Goal: Information Seeking & Learning: Learn about a topic

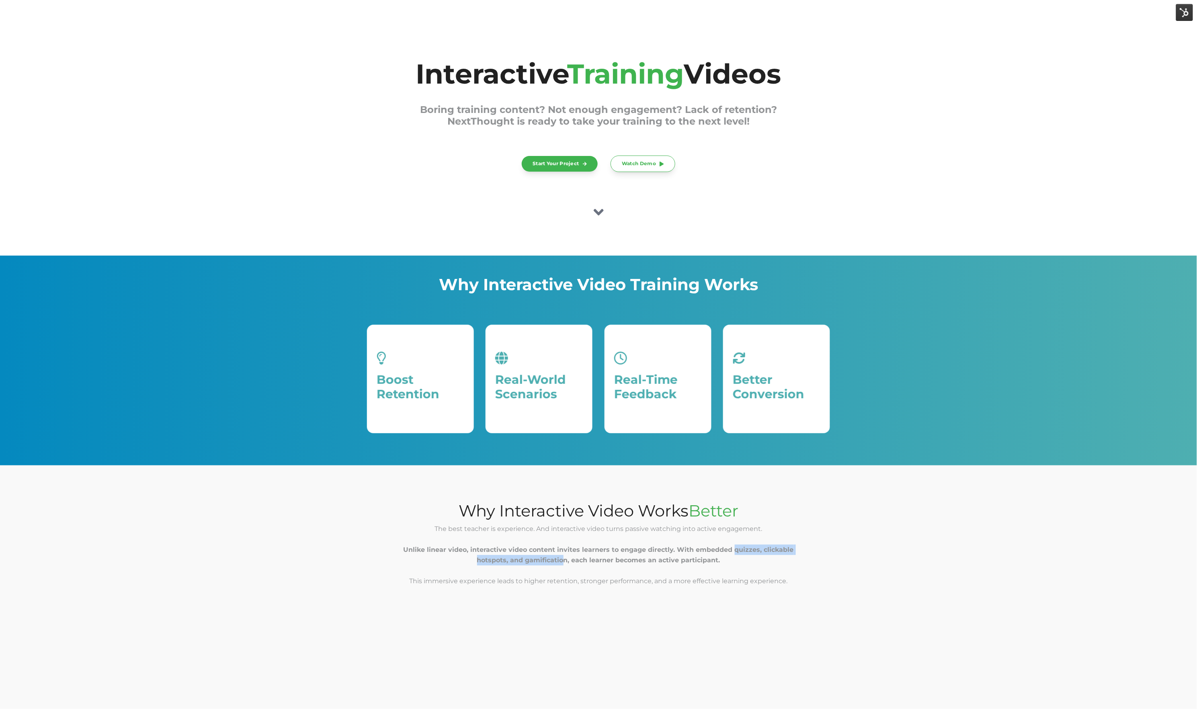
drag, startPoint x: 576, startPoint y: 555, endPoint x: 734, endPoint y: 547, distance: 158.1
click at [734, 547] on strong "Unlike linear video, interactive video content invites learners to engage direc…" at bounding box center [598, 555] width 390 height 18
click at [716, 533] on div "The best teacher is experience. And interactive video turns passive watching in…" at bounding box center [598, 560] width 463 height 73
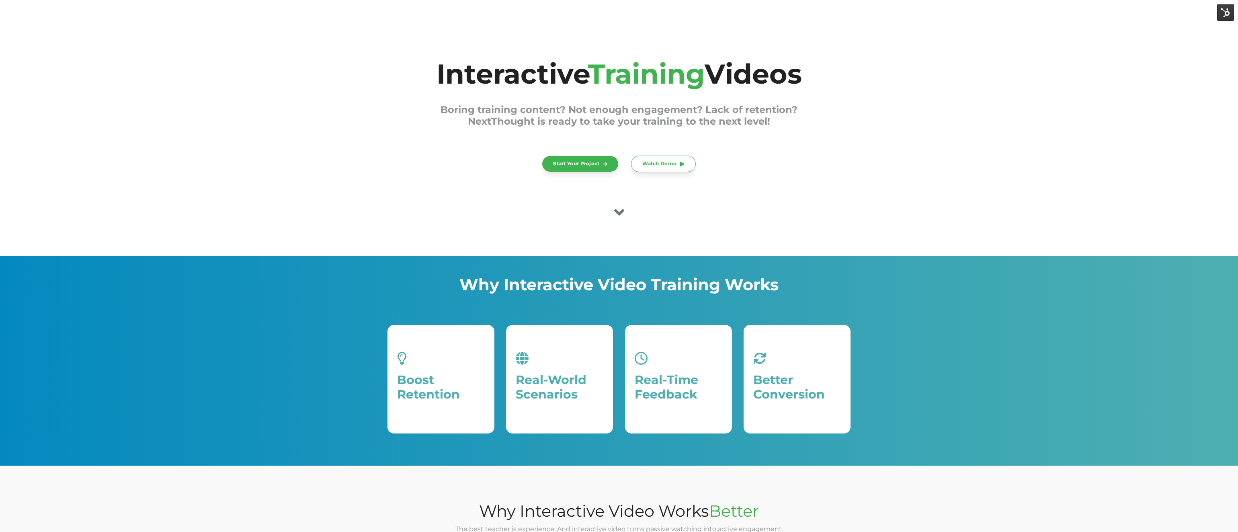
click at [502, 238] on div "Interactive Training Videos Boring training content? Not enough engagement? Lac…" at bounding box center [619, 127] width 1238 height 255
click at [621, 211] on icon at bounding box center [619, 212] width 10 height 6
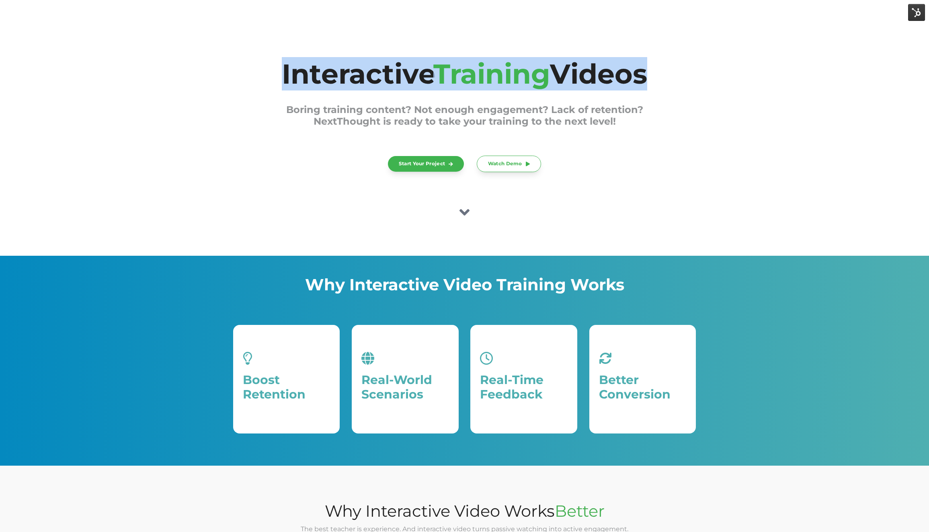
drag, startPoint x: 395, startPoint y: 84, endPoint x: 674, endPoint y: 90, distance: 279.8
click at [674, 90] on span "Interactive Training Videos Boring training content? Not enough engagement? Lac…" at bounding box center [464, 100] width 463 height 84
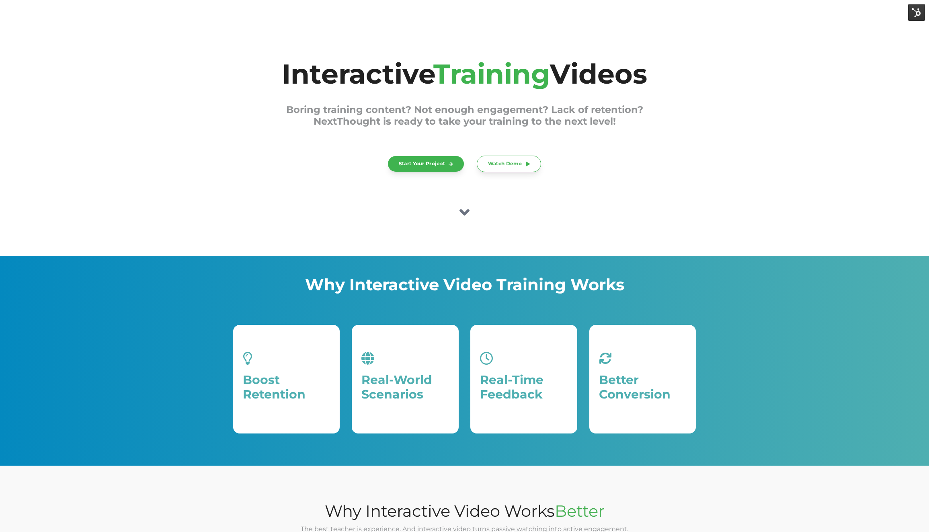
drag, startPoint x: 459, startPoint y: 210, endPoint x: 447, endPoint y: 210, distance: 11.7
click at [447, 210] on div at bounding box center [464, 213] width 463 height 19
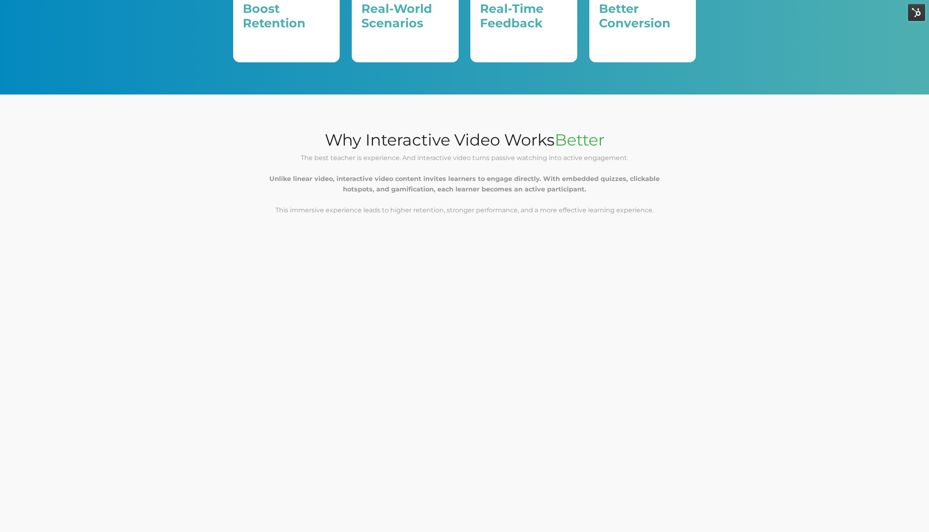
scroll to position [373, 0]
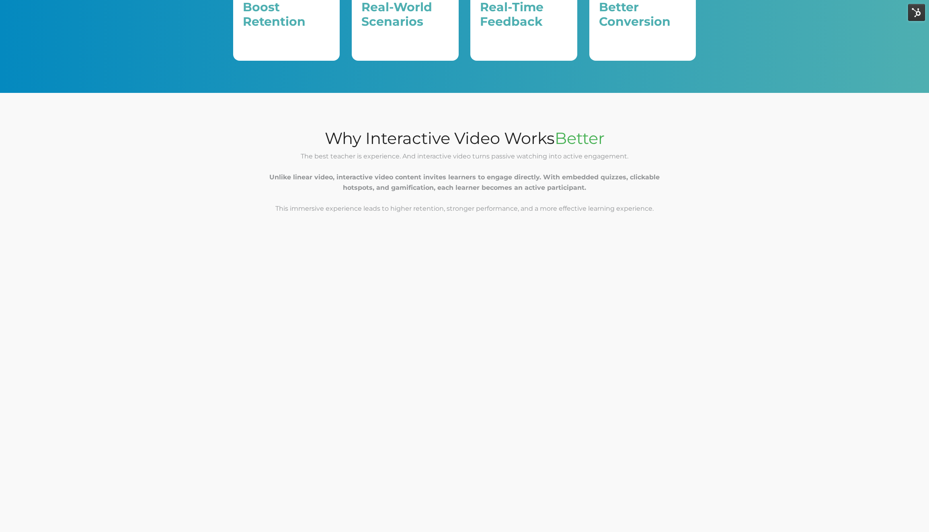
click at [459, 169] on div "The best teacher is experience. And interactive video turns passive watching in…" at bounding box center [464, 187] width 463 height 73
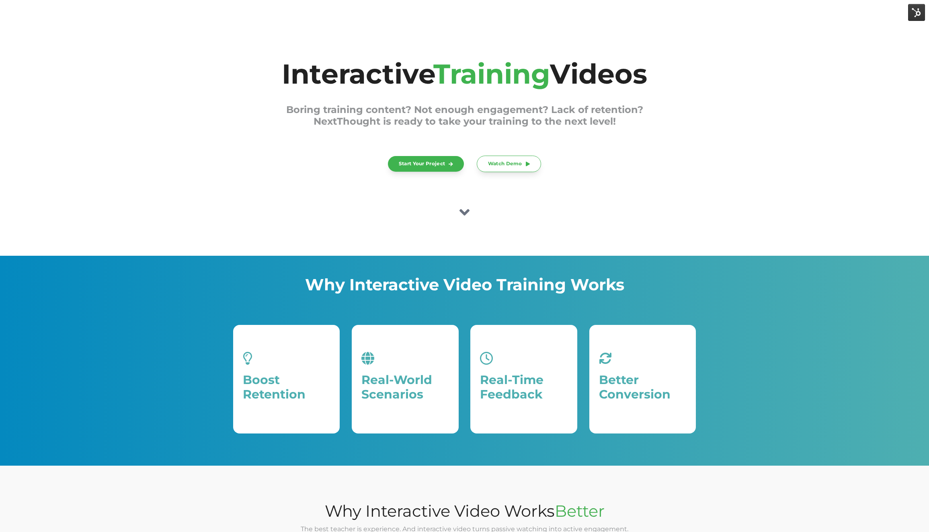
scroll to position [172, 0]
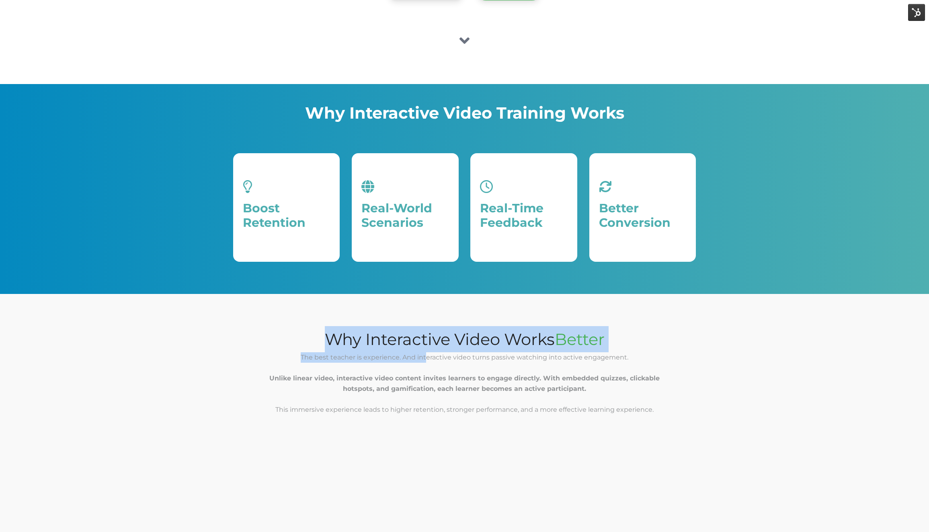
drag, startPoint x: 324, startPoint y: 350, endPoint x: 426, endPoint y: 362, distance: 102.7
click at [426, 362] on span "Why Interactive Video Works Better The best teacher is experience. And interact…" at bounding box center [464, 375] width 463 height 99
click at [426, 362] on div "The best teacher is experience. And interactive video turns passive watching in…" at bounding box center [464, 388] width 463 height 73
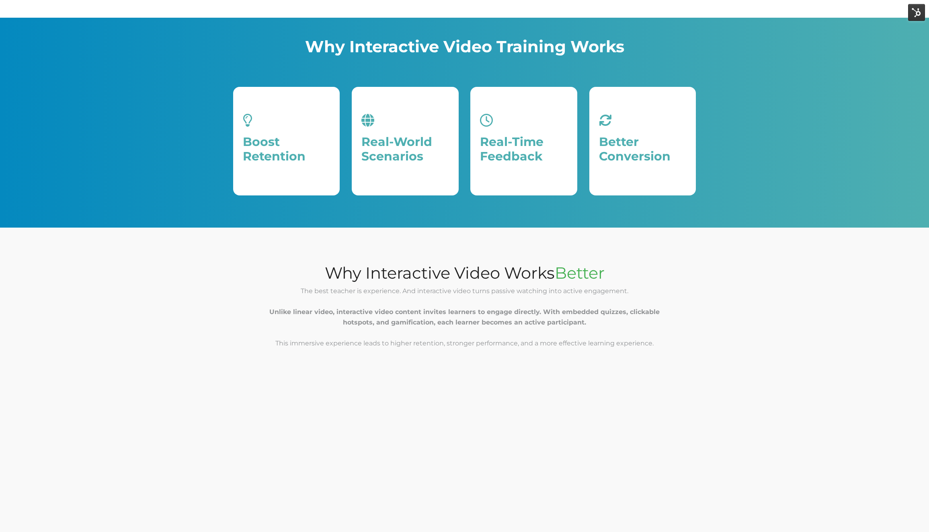
scroll to position [243, 0]
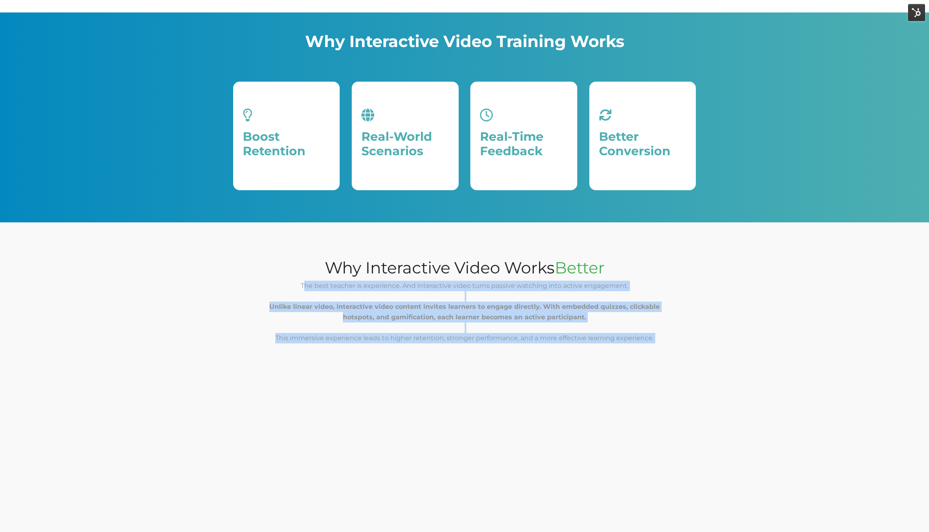
drag, startPoint x: 306, startPoint y: 284, endPoint x: 408, endPoint y: 345, distance: 118.1
click at [408, 345] on div "The best teacher is experience. And interactive video turns passive watching in…" at bounding box center [464, 317] width 463 height 73
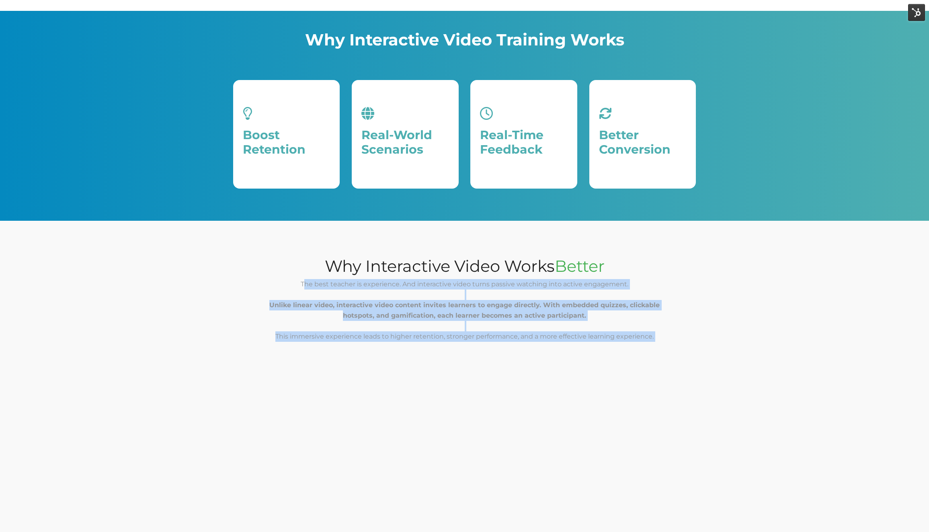
click at [408, 345] on div "The best teacher is experience. And interactive video turns passive watching in…" at bounding box center [464, 315] width 463 height 73
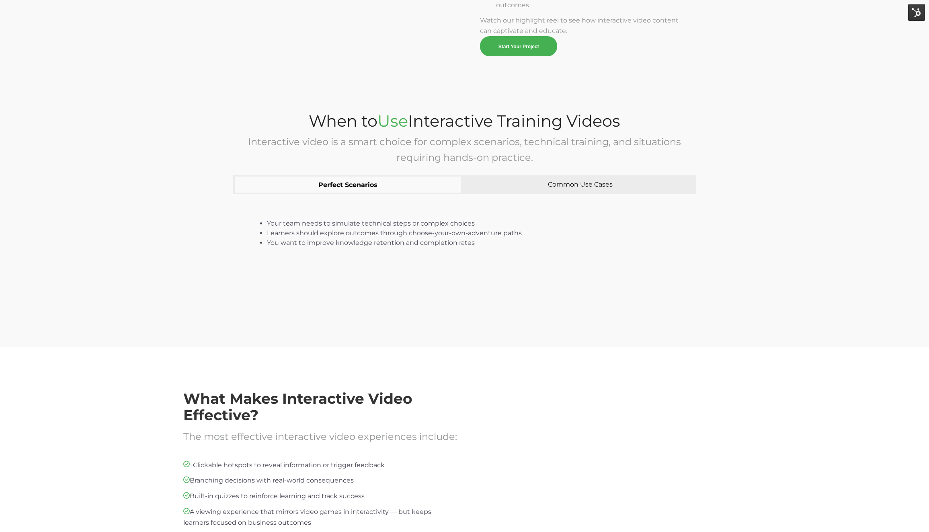
scroll to position [1170, 0]
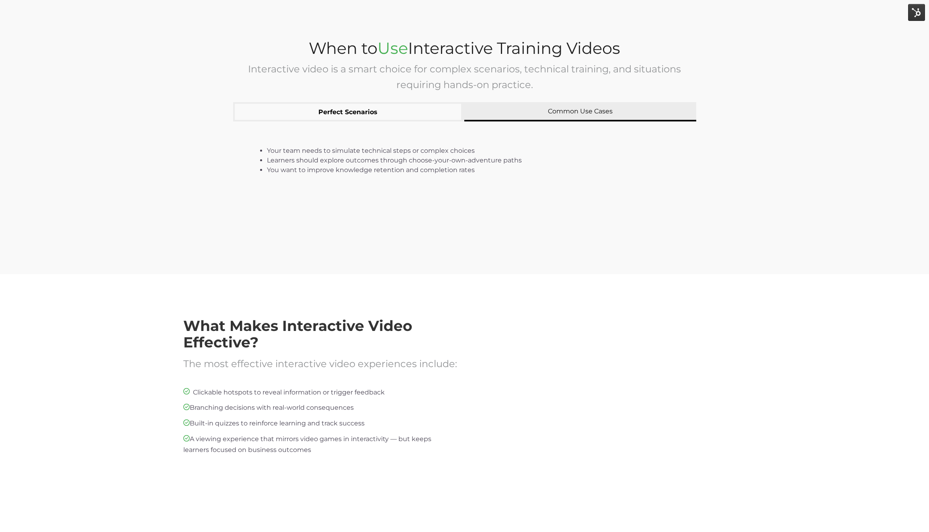
click at [568, 113] on button "Common Use Cases" at bounding box center [580, 111] width 232 height 19
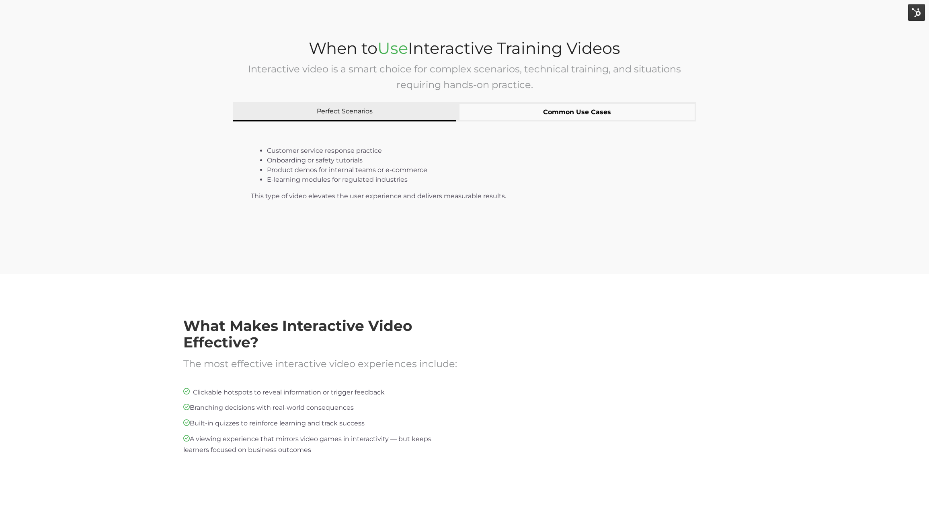
click at [326, 120] on button "Perfect Scenarios" at bounding box center [344, 111] width 223 height 19
click at [508, 116] on button "Common Use Cases" at bounding box center [577, 111] width 238 height 19
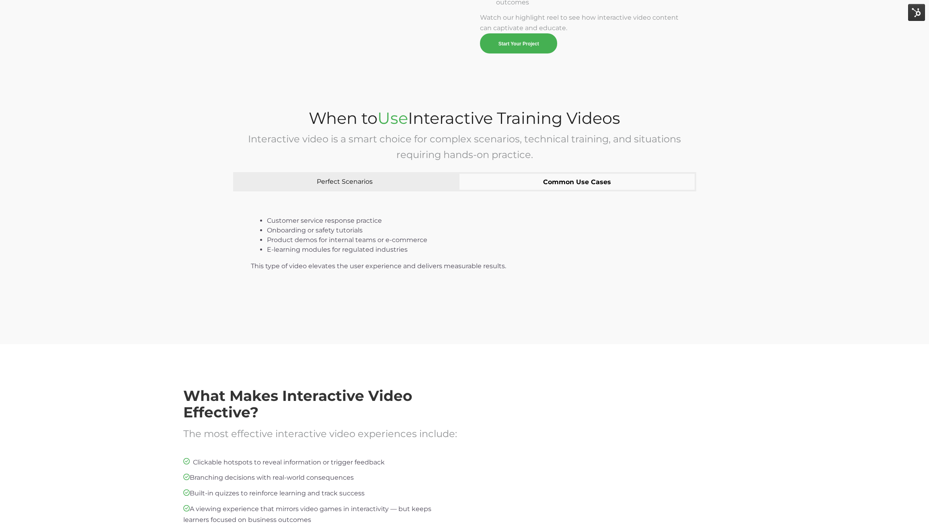
scroll to position [1100, 0]
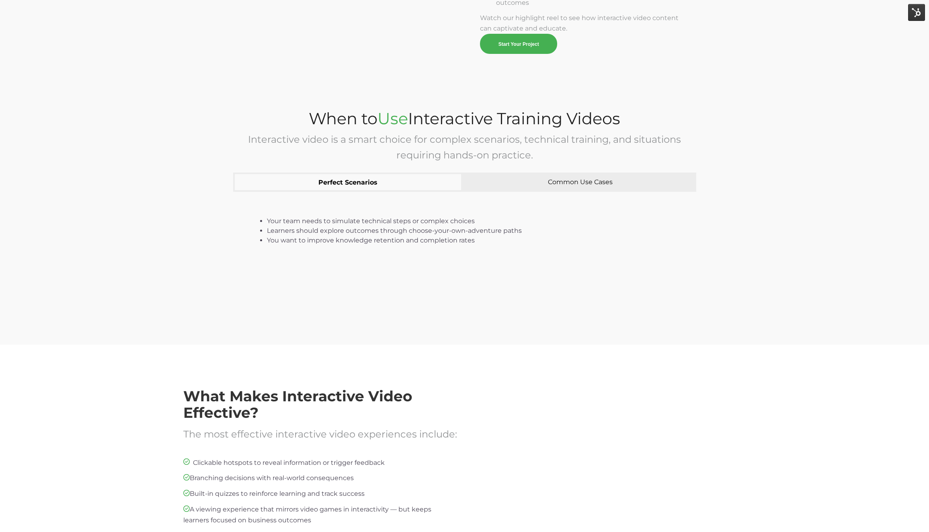
click at [388, 182] on button "Perfect Scenarios" at bounding box center [347, 181] width 229 height 19
click at [498, 179] on button "Common Use Cases" at bounding box center [580, 181] width 232 height 19
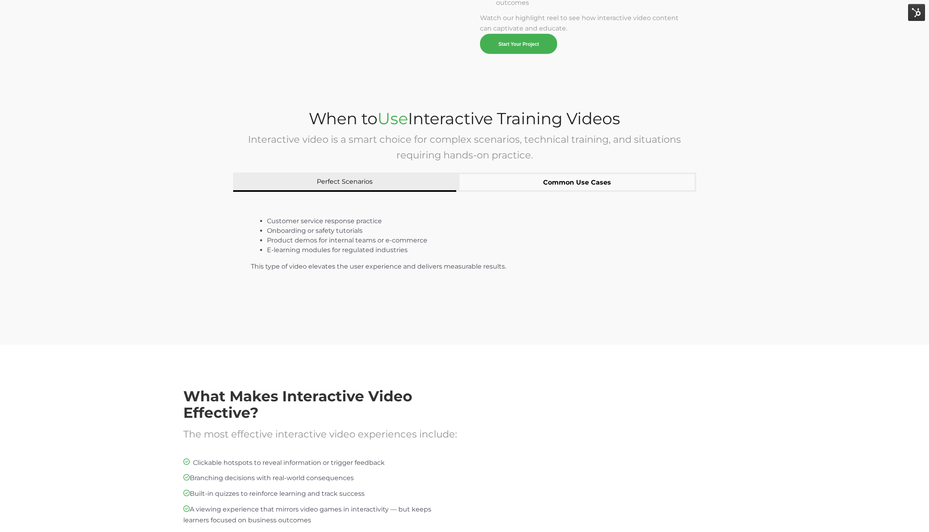
click at [358, 188] on button "Perfect Scenarios" at bounding box center [344, 181] width 223 height 19
click at [510, 182] on button "Common Use Cases" at bounding box center [577, 181] width 238 height 19
click at [358, 188] on button "Perfect Scenarios" at bounding box center [344, 181] width 223 height 19
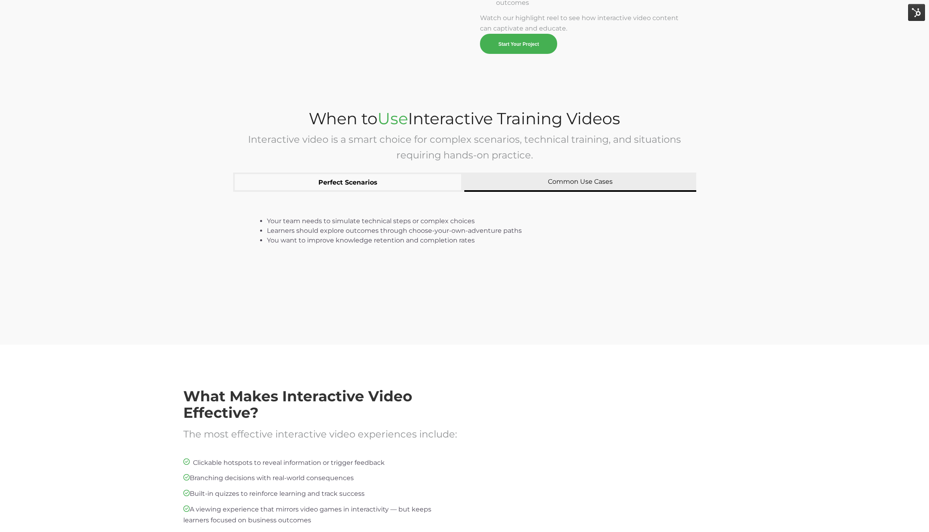
click at [496, 182] on button "Common Use Cases" at bounding box center [580, 181] width 232 height 19
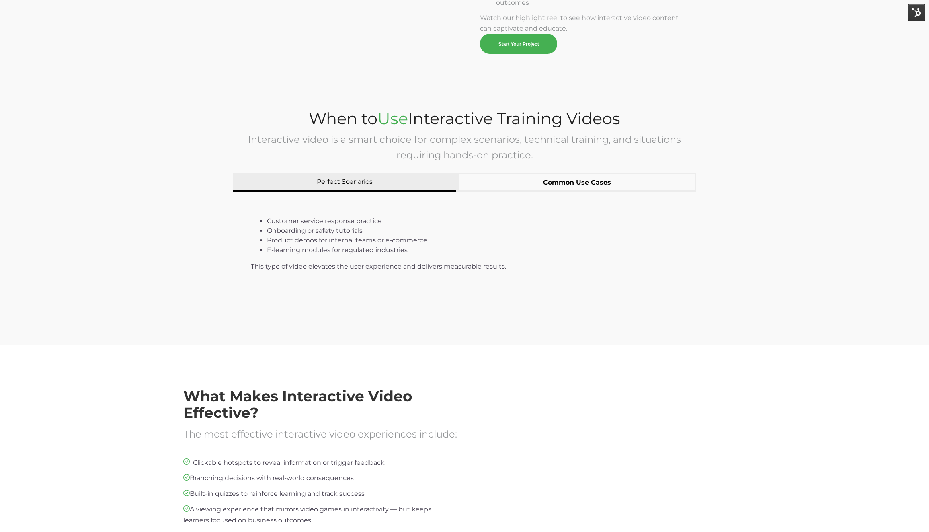
click at [396, 186] on button "Perfect Scenarios" at bounding box center [344, 181] width 223 height 19
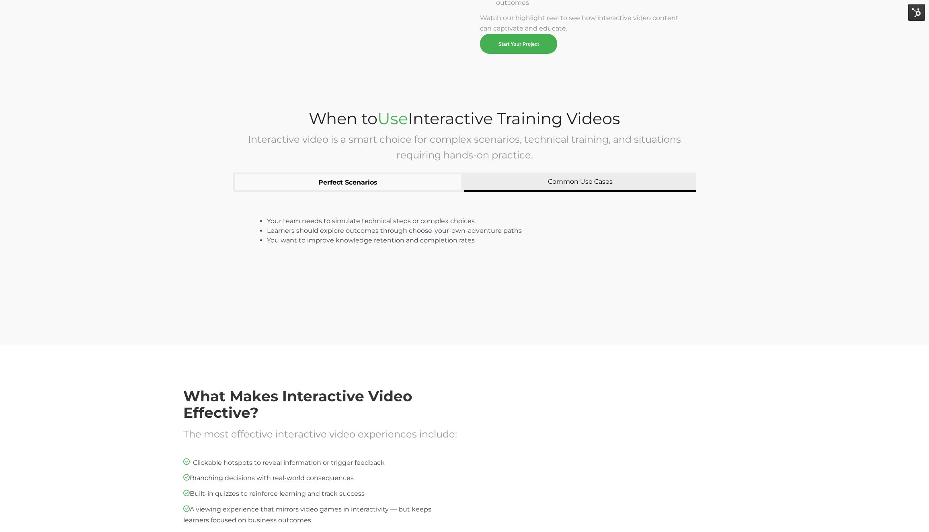
click at [471, 179] on button "Common Use Cases" at bounding box center [580, 181] width 232 height 19
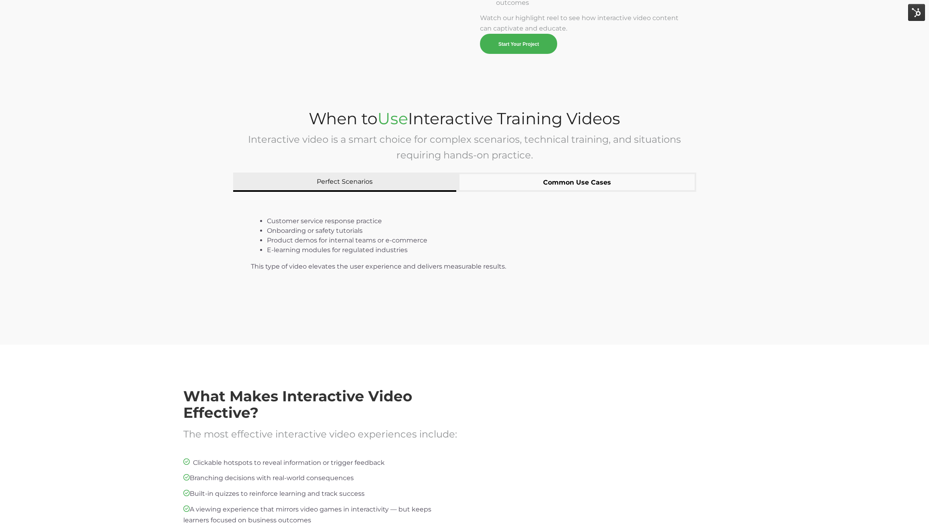
click at [408, 190] on button "Perfect Scenarios" at bounding box center [344, 181] width 223 height 19
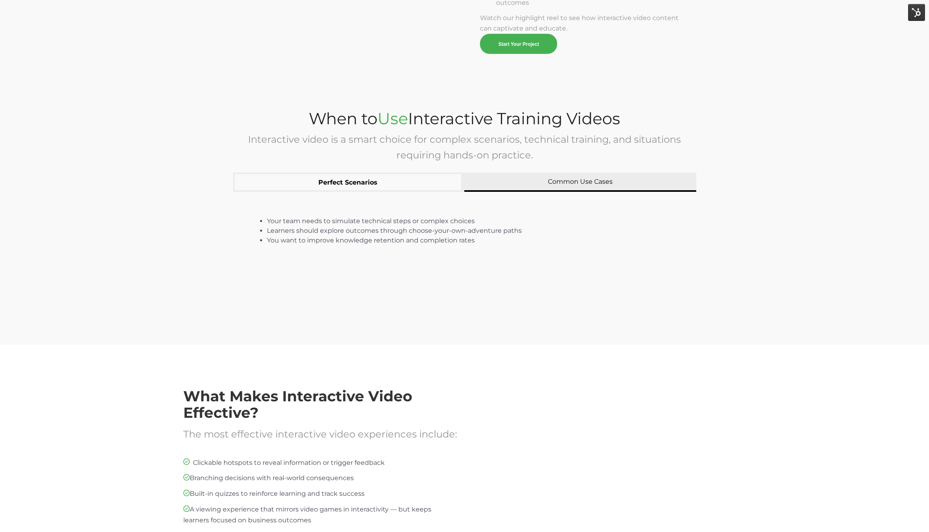
click at [596, 179] on button "Common Use Cases" at bounding box center [580, 181] width 232 height 19
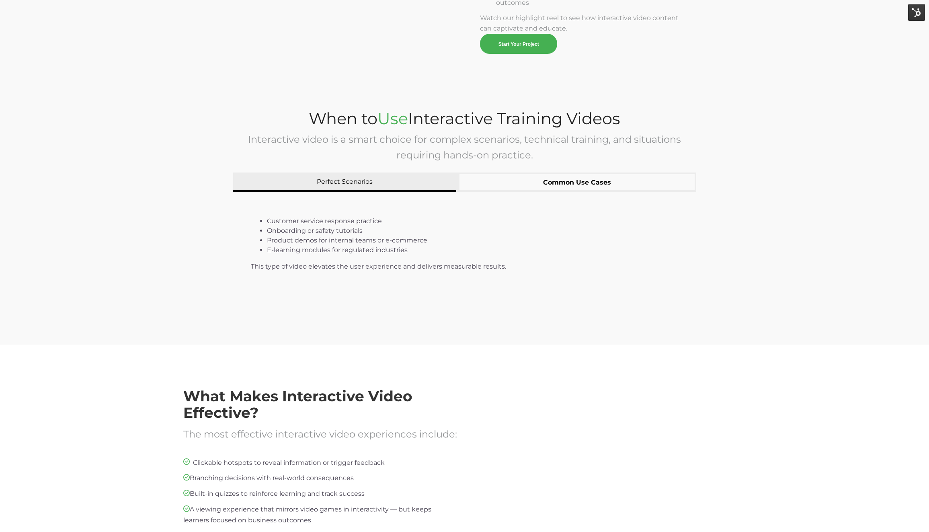
drag, startPoint x: 458, startPoint y: 180, endPoint x: 430, endPoint y: 177, distance: 27.4
click at [457, 180] on div "Perfect Scenarios Common Use Cases" at bounding box center [464, 181] width 463 height 19
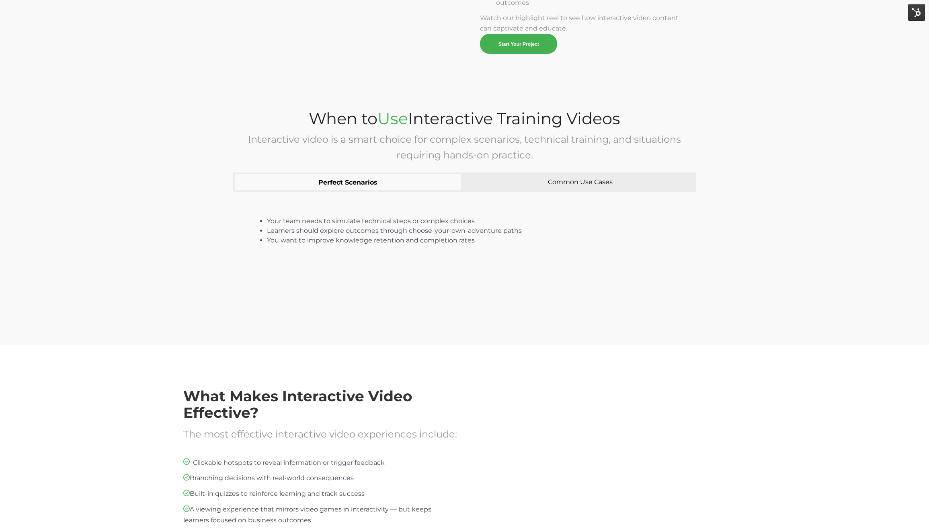
click at [428, 177] on button "Perfect Scenarios" at bounding box center [347, 181] width 229 height 19
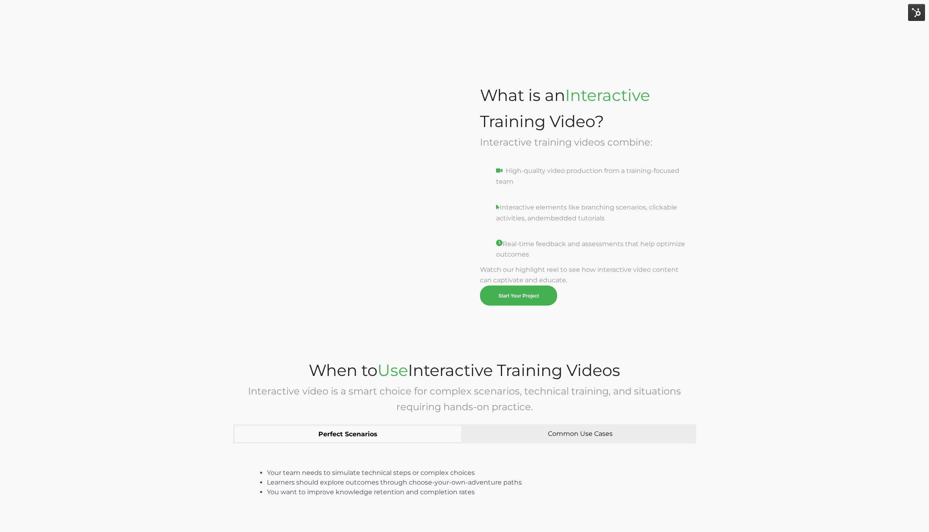
scroll to position [877, 0]
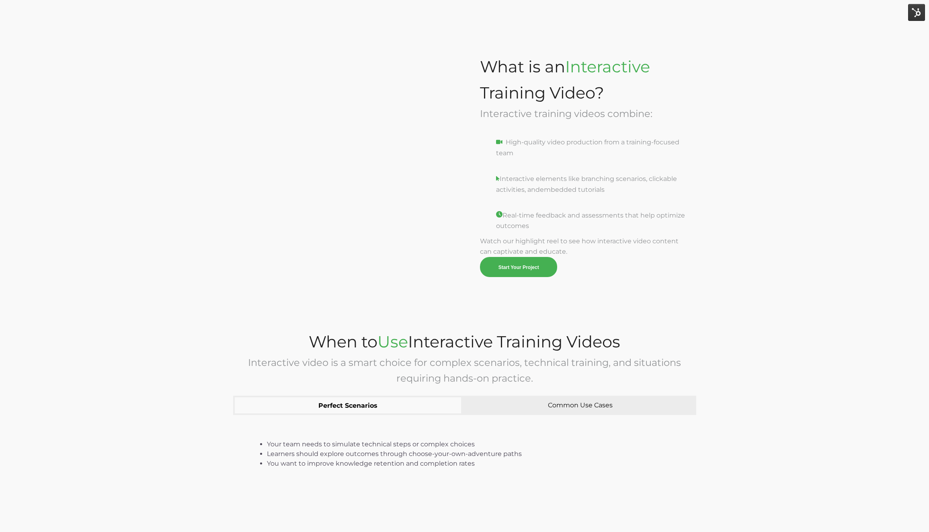
click at [498, 380] on span "Interactive video is a smart choice for complex scenarios, technical training, …" at bounding box center [464, 369] width 433 height 27
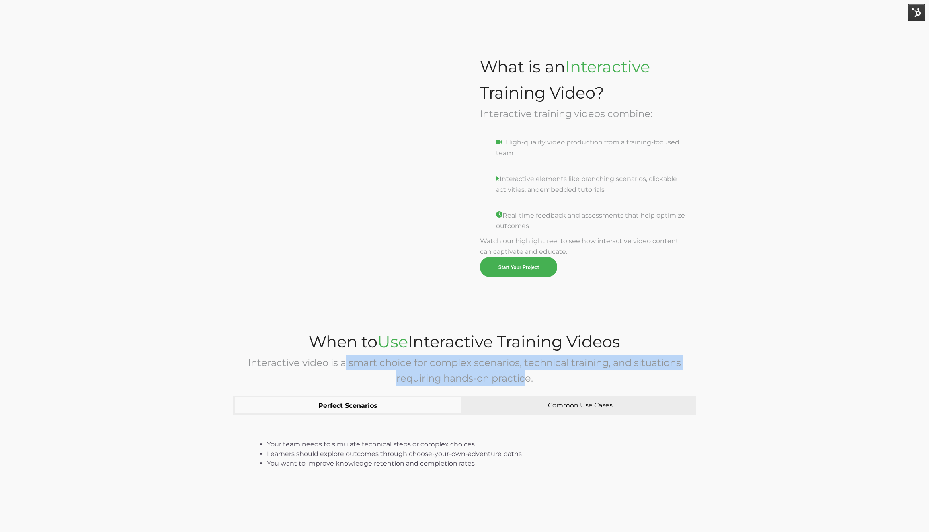
drag, startPoint x: 527, startPoint y: 375, endPoint x: 344, endPoint y: 356, distance: 183.8
click at [344, 356] on div "Interactive video is a smart choice for complex scenarios, technical training, …" at bounding box center [464, 369] width 463 height 31
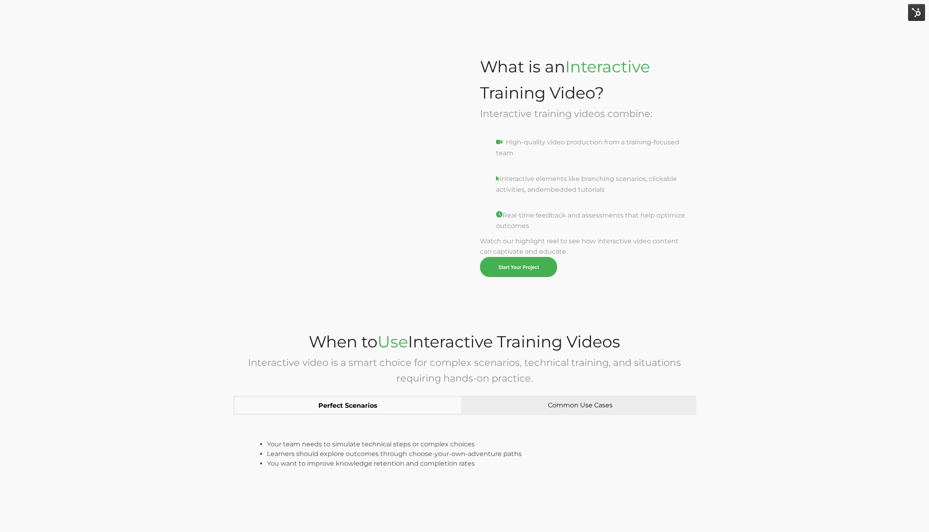
click at [349, 354] on div "When to Use Interactive Training Videos" at bounding box center [464, 341] width 463 height 26
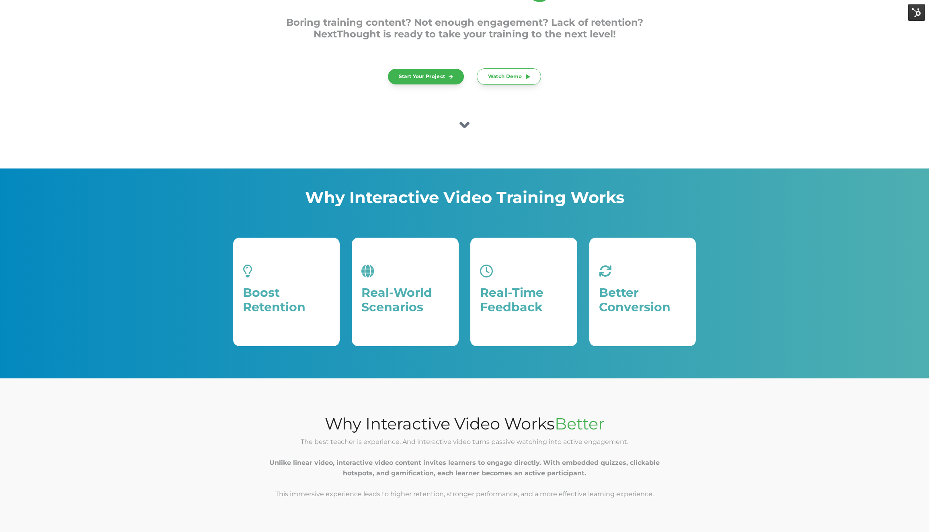
scroll to position [0, 0]
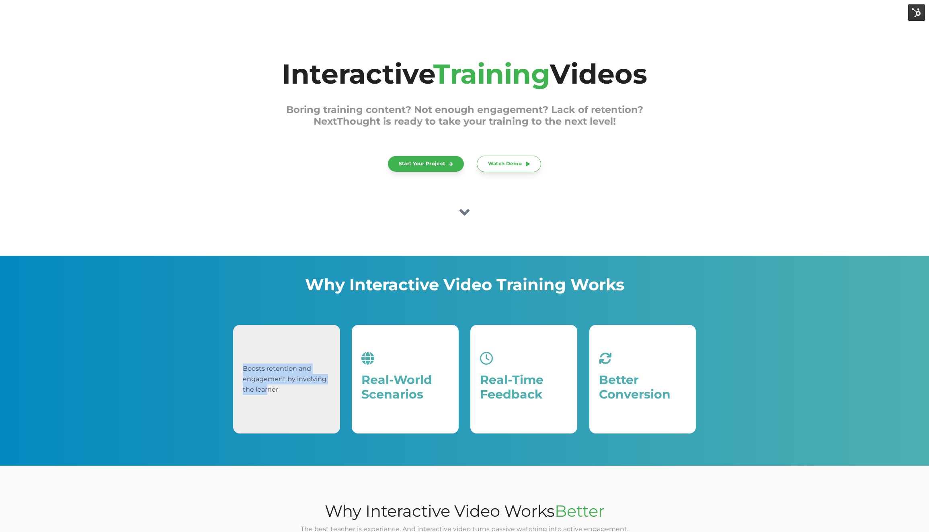
drag, startPoint x: 254, startPoint y: 386, endPoint x: 249, endPoint y: 358, distance: 28.7
click at [249, 358] on div "Boosts retention and engagement by involving the learner" at bounding box center [287, 378] width 88 height 89
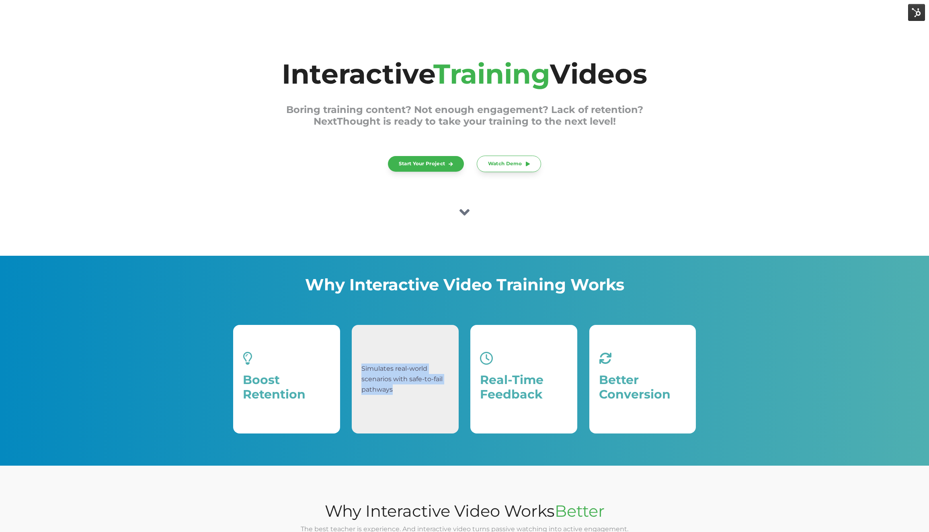
drag, startPoint x: 373, startPoint y: 373, endPoint x: 358, endPoint y: 362, distance: 18.7
click at [358, 362] on div "Simulates real-world scenarios with safe-to-fail pathways" at bounding box center [405, 379] width 107 height 109
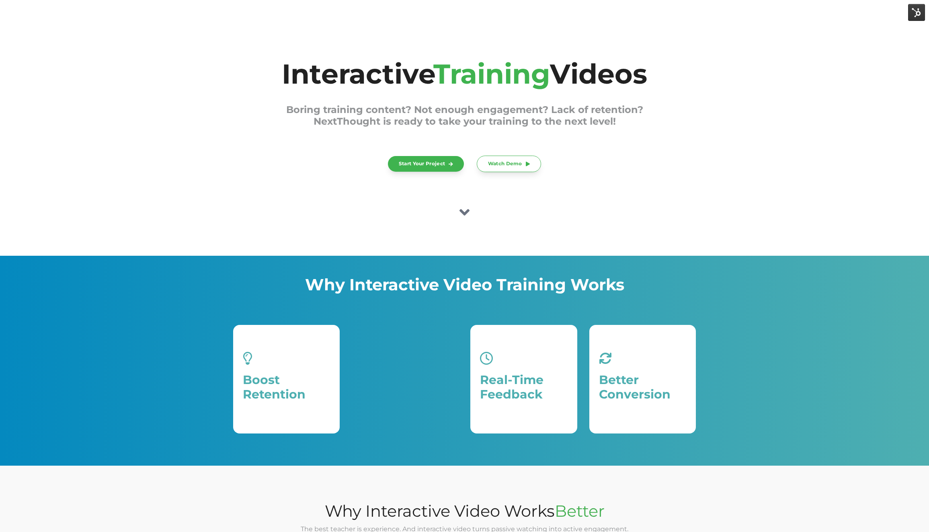
click at [467, 377] on div "Boost Retention Boosts retention and engagement by involving the learner Real-W…" at bounding box center [464, 379] width 463 height 109
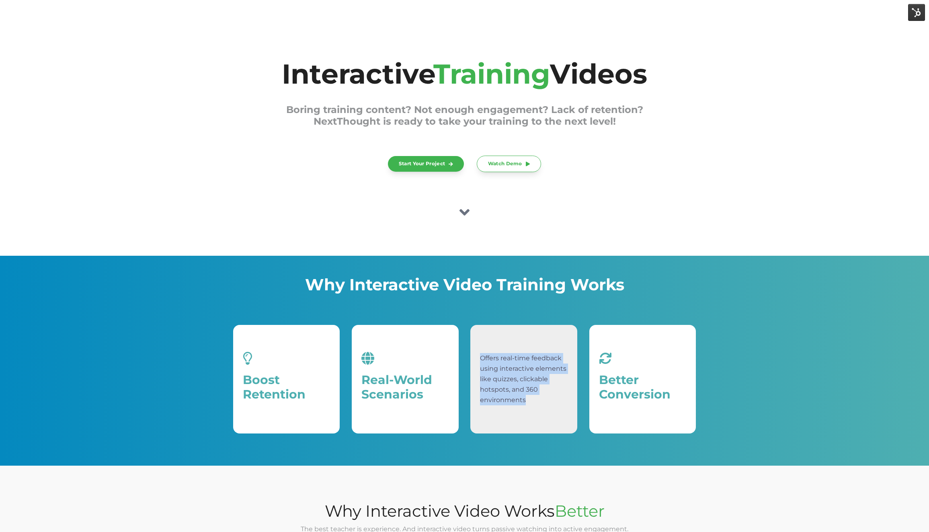
drag, startPoint x: 531, startPoint y: 397, endPoint x: 493, endPoint y: 351, distance: 59.4
click at [493, 351] on div "Offers real-time feedback using interactive elements like quizzes, clickable ho…" at bounding box center [524, 378] width 88 height 89
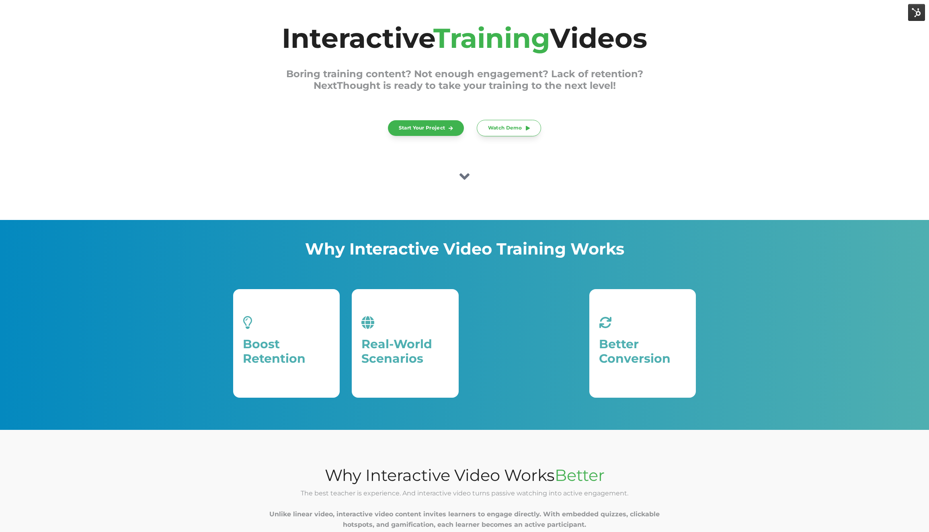
scroll to position [151, 0]
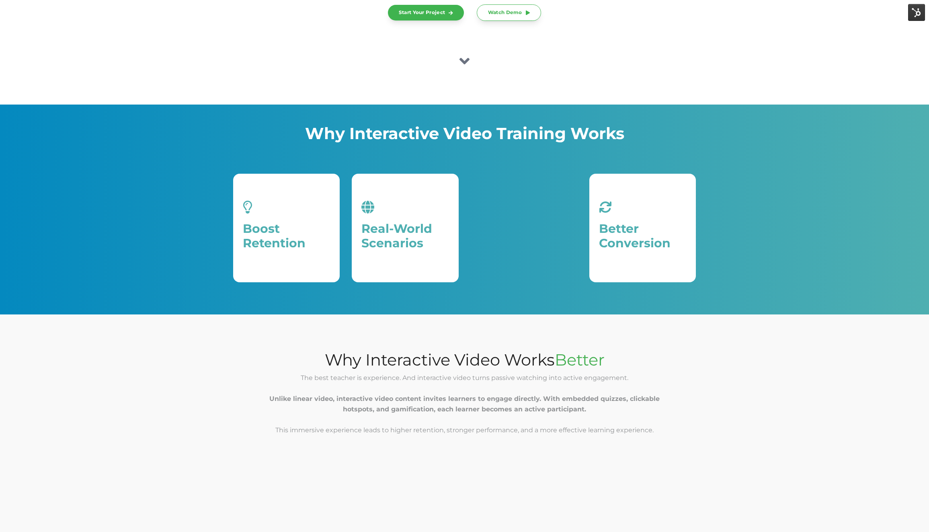
click at [489, 265] on div "Real-Time Feedback" at bounding box center [524, 227] width 88 height 89
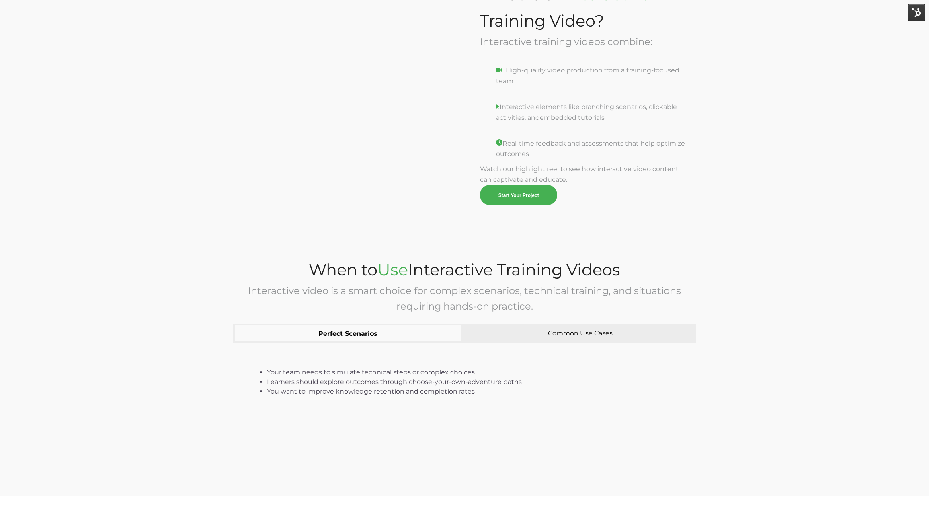
scroll to position [913, 0]
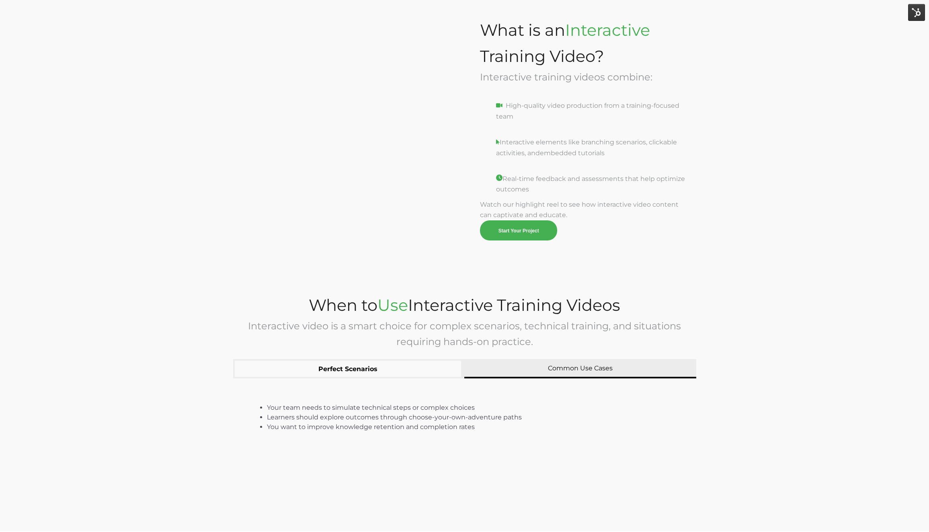
click at [521, 363] on button "Common Use Cases" at bounding box center [580, 368] width 232 height 19
click at [411, 368] on button "Perfect Scenarios" at bounding box center [347, 368] width 229 height 19
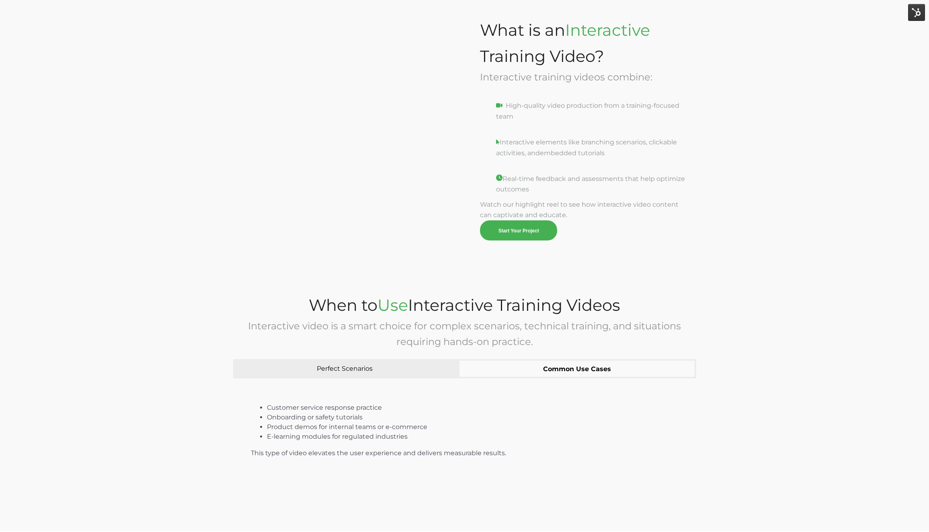
click at [520, 367] on button "Common Use Cases" at bounding box center [577, 368] width 238 height 19
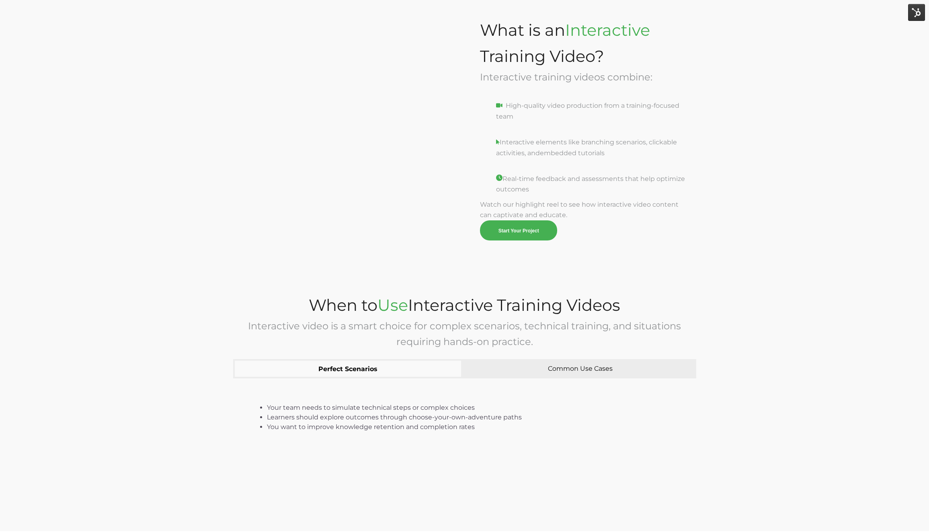
click at [441, 362] on button "Perfect Scenarios" at bounding box center [347, 368] width 229 height 19
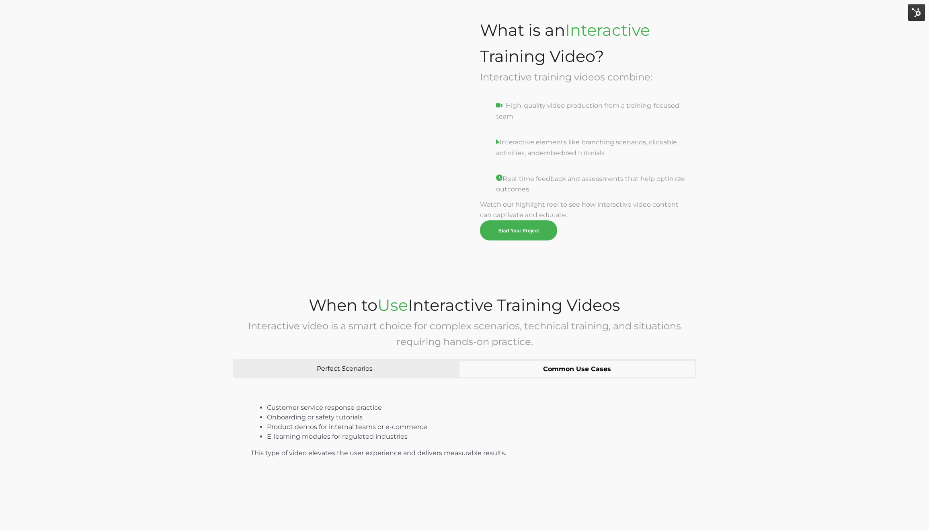
click at [547, 362] on button "Common Use Cases" at bounding box center [577, 368] width 238 height 19
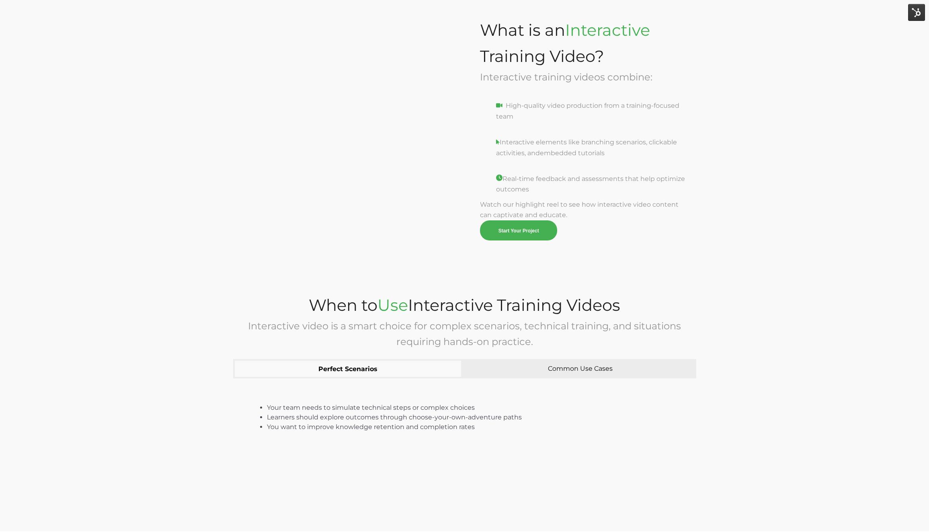
click at [442, 372] on button "Perfect Scenarios" at bounding box center [347, 368] width 229 height 19
drag, startPoint x: 446, startPoint y: 410, endPoint x: 466, endPoint y: 421, distance: 22.9
click at [442, 432] on ul "Your team needs to simulate technical steps or complex choices Learners should …" at bounding box center [464, 417] width 427 height 29
click at [467, 421] on li "Learners should explore outcomes through choose-your-own-adventure paths" at bounding box center [472, 417] width 411 height 10
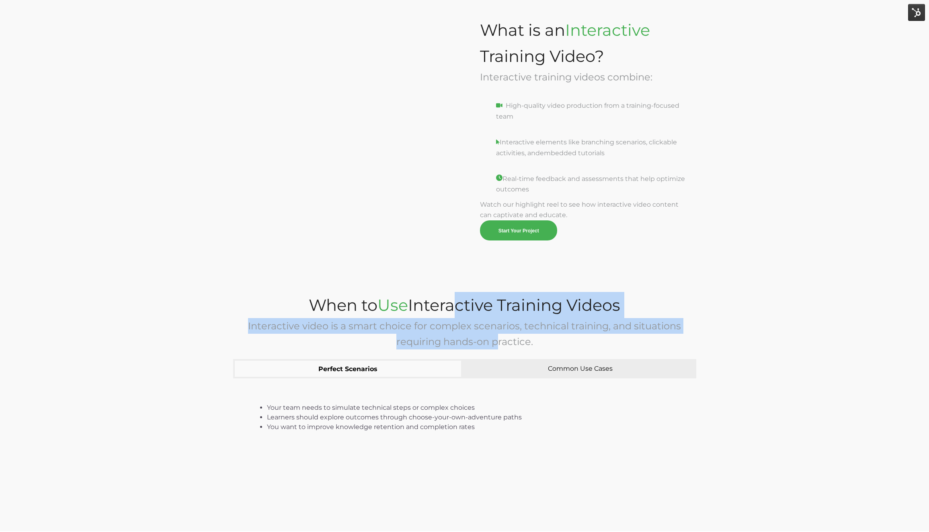
drag, startPoint x: 500, startPoint y: 343, endPoint x: 565, endPoint y: 333, distance: 66.2
click at [456, 313] on span "When to Use Interactive Training Videos Interactive video is a smart choice for…" at bounding box center [464, 320] width 463 height 57
click at [572, 370] on button "Common Use Cases" at bounding box center [580, 368] width 232 height 19
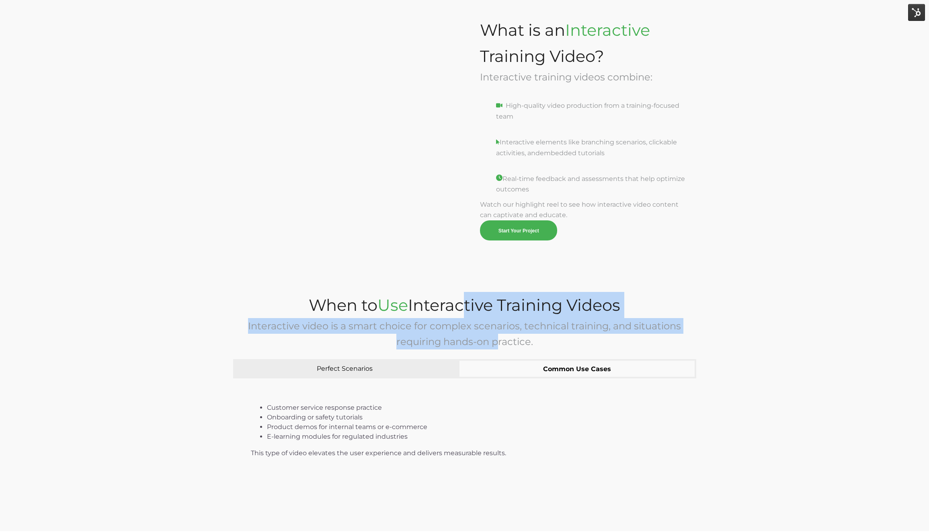
drag, startPoint x: 546, startPoint y: 368, endPoint x: 621, endPoint y: 372, distance: 74.9
click at [621, 372] on button "Common Use Cases" at bounding box center [577, 368] width 238 height 19
drag, startPoint x: 621, startPoint y: 372, endPoint x: 539, endPoint y: 369, distance: 82.4
click at [539, 369] on button "Common Use Cases" at bounding box center [577, 368] width 238 height 19
drag, startPoint x: 539, startPoint y: 369, endPoint x: 605, endPoint y: 370, distance: 66.3
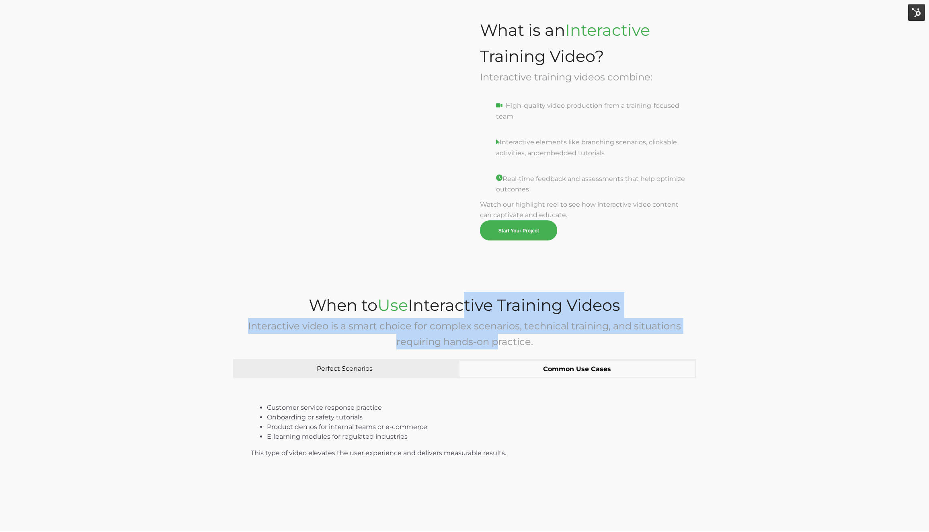
click at [617, 369] on button "Common Use Cases" at bounding box center [577, 368] width 238 height 19
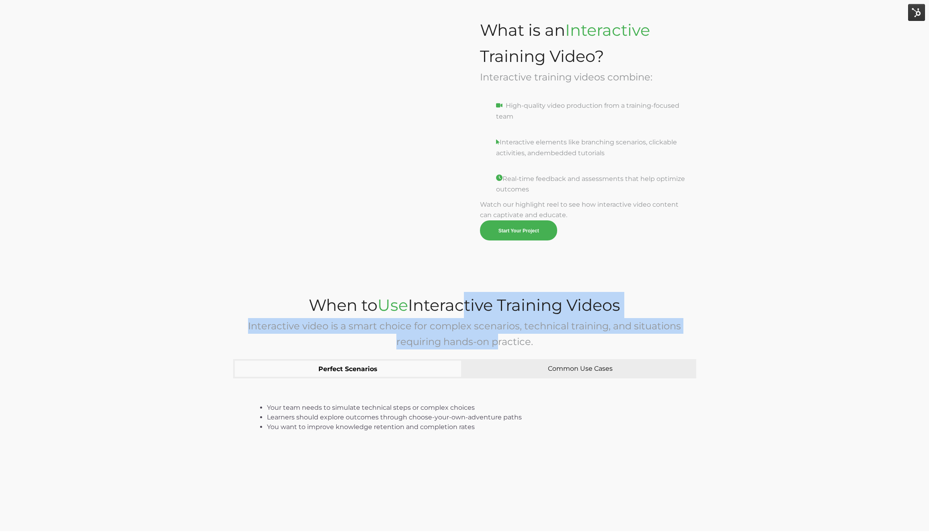
drag, startPoint x: 401, startPoint y: 369, endPoint x: 375, endPoint y: 366, distance: 25.9
click at [388, 368] on button "Perfect Scenarios" at bounding box center [347, 368] width 229 height 19
drag, startPoint x: 367, startPoint y: 368, endPoint x: 362, endPoint y: 367, distance: 4.5
click at [362, 366] on button "Perfect Scenarios" at bounding box center [347, 368] width 229 height 19
click at [363, 369] on button "Perfect Scenarios" at bounding box center [347, 368] width 229 height 19
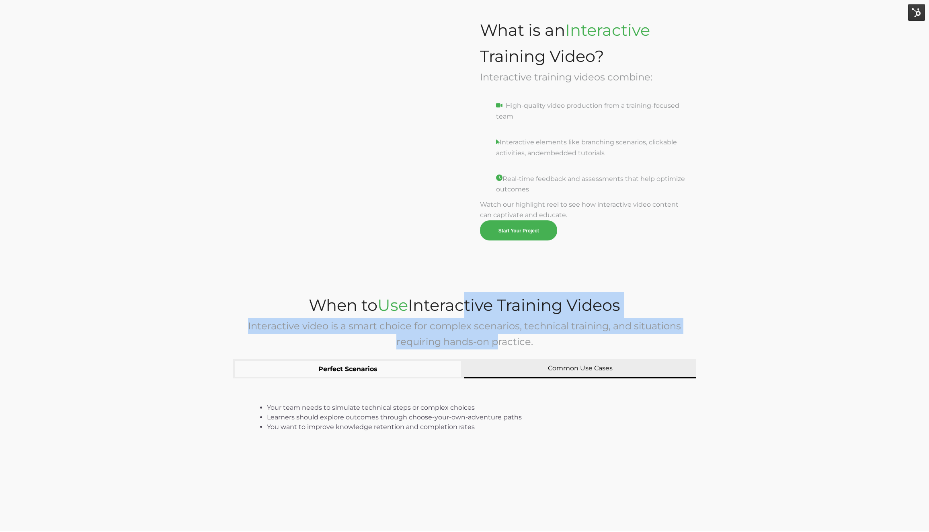
click at [502, 368] on button "Common Use Cases" at bounding box center [580, 368] width 232 height 19
click at [371, 373] on button "Perfect Scenarios" at bounding box center [347, 368] width 229 height 19
click at [530, 370] on button "Common Use Cases" at bounding box center [580, 368] width 232 height 19
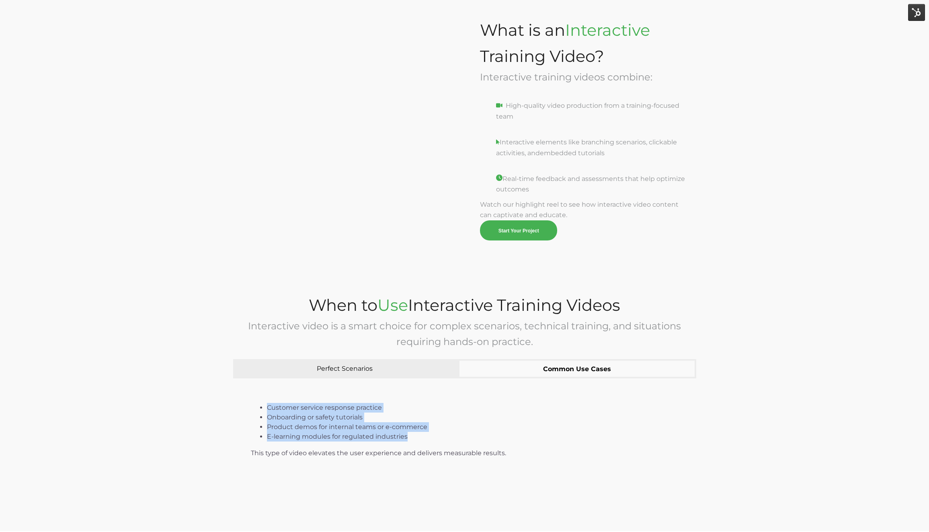
drag, startPoint x: 386, startPoint y: 441, endPoint x: 256, endPoint y: 408, distance: 134.6
click at [256, 408] on div "Customer service response practice Onboarding or safety tutorials Product demos…" at bounding box center [464, 427] width 463 height 98
drag, startPoint x: 495, startPoint y: 448, endPoint x: 386, endPoint y: 438, distance: 109.3
click at [380, 438] on div "Customer service response practice Onboarding or safety tutorials Product demos…" at bounding box center [464, 427] width 463 height 98
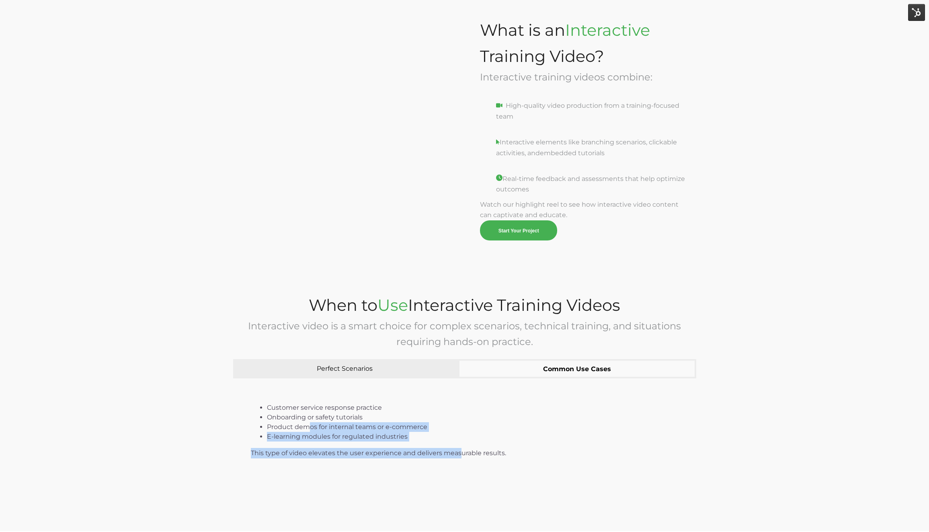
drag, startPoint x: 461, startPoint y: 449, endPoint x: 307, endPoint y: 416, distance: 156.9
click at [307, 423] on div "Customer service response practice Onboarding or safety tutorials Product demos…" at bounding box center [464, 427] width 463 height 98
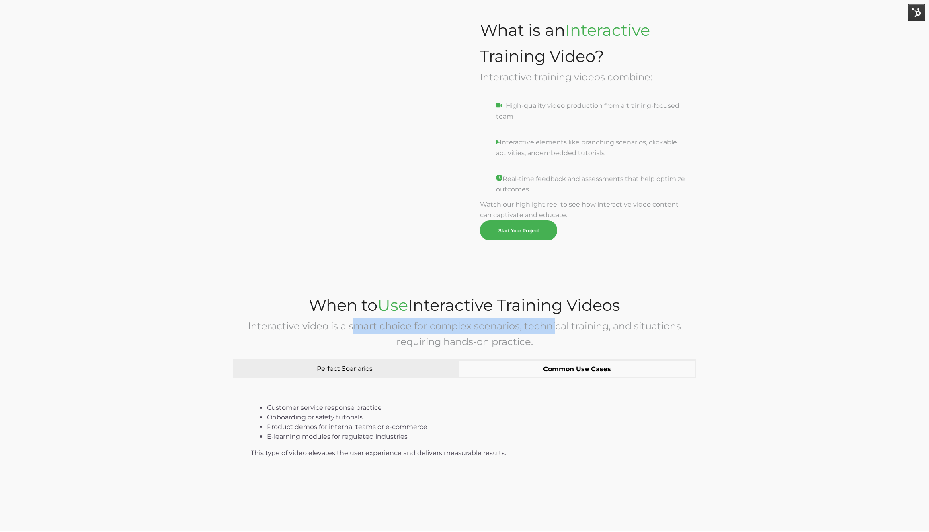
drag, startPoint x: 406, startPoint y: 333, endPoint x: 561, endPoint y: 315, distance: 155.8
click at [555, 322] on span "Interactive video is a smart choice for complex scenarios, technical training, …" at bounding box center [464, 333] width 433 height 27
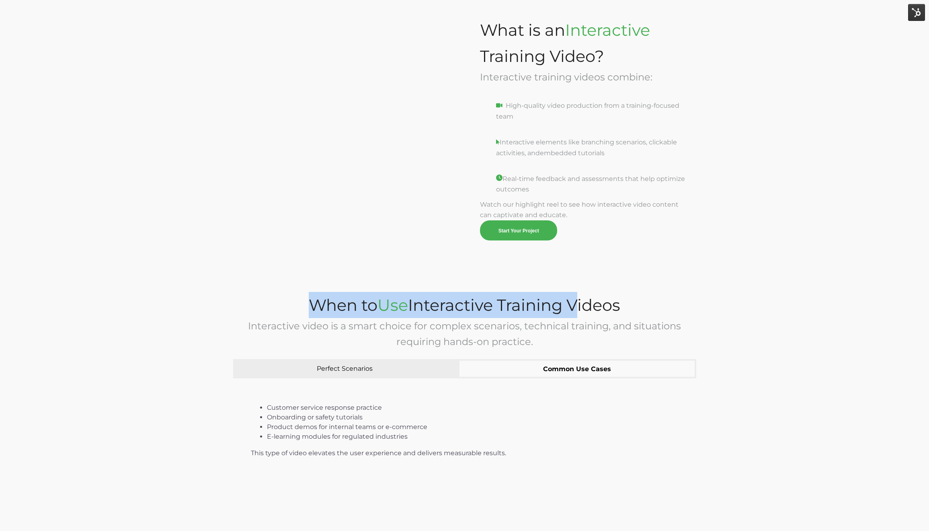
drag, startPoint x: 559, startPoint y: 306, endPoint x: 408, endPoint y: 284, distance: 152.7
click at [408, 284] on div "When to Use Interactive Training Videos Interactive video is a smart choice for…" at bounding box center [464, 401] width 929 height 258
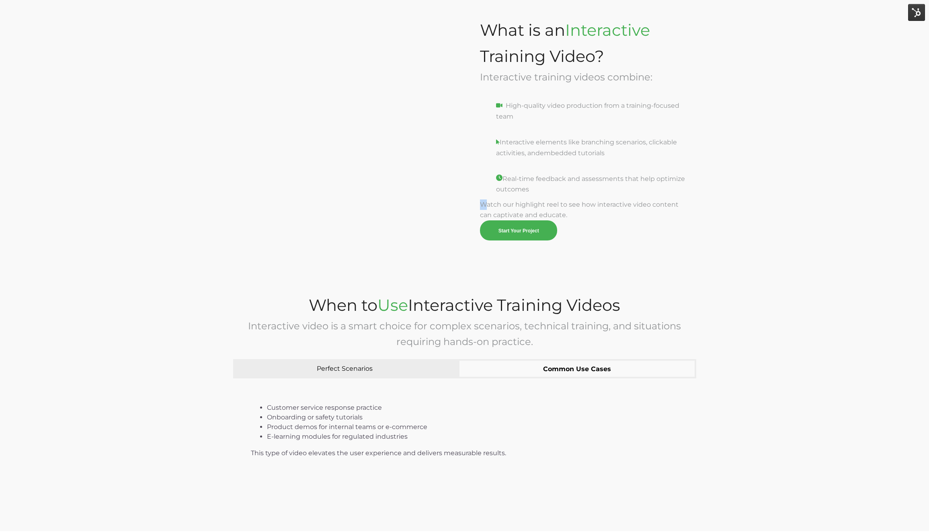
drag, startPoint x: 570, startPoint y: 220, endPoint x: 489, endPoint y: 210, distance: 81.4
click at [487, 207] on span "Watch our highlight reel to see how interactive video content can captivate and…" at bounding box center [583, 221] width 206 height 40
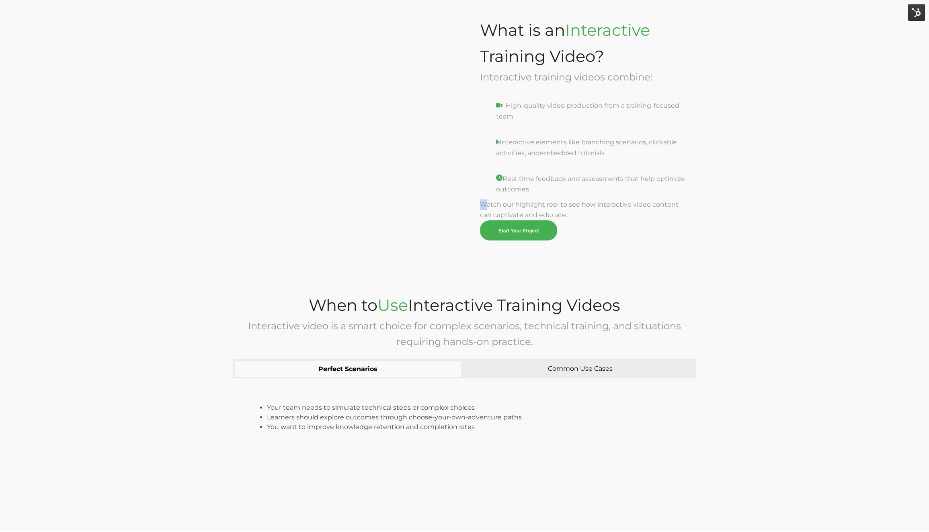
click at [403, 371] on button "Perfect Scenarios" at bounding box center [347, 368] width 229 height 19
click at [276, 407] on li "Your team needs to simulate technical steps or complex choices" at bounding box center [472, 408] width 411 height 10
click at [264, 396] on div "Your team needs to simulate technical steps or complex choices Learners should …" at bounding box center [464, 427] width 463 height 98
drag, startPoint x: 266, startPoint y: 395, endPoint x: 279, endPoint y: 408, distance: 18.8
click at [302, 401] on div "Your team needs to simulate technical steps or complex choices Learners should …" at bounding box center [464, 427] width 463 height 98
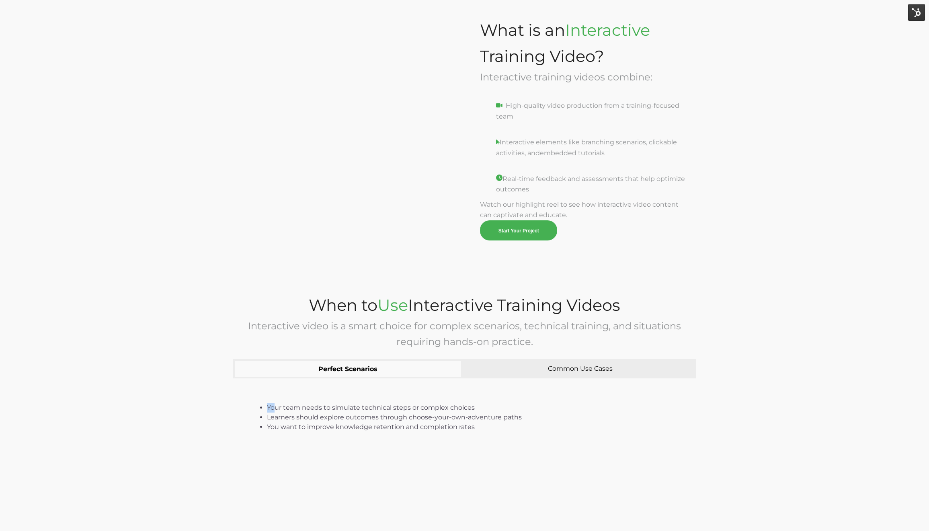
drag, startPoint x: 276, startPoint y: 408, endPoint x: 266, endPoint y: 408, distance: 10.0
click at [267, 408] on li "Your team needs to simulate technical steps or complex choices" at bounding box center [472, 408] width 411 height 10
click at [269, 406] on ul "Your team needs to simulate technical steps or complex choices Learners should …" at bounding box center [464, 417] width 427 height 29
drag, startPoint x: 268, startPoint y: 407, endPoint x: 331, endPoint y: 414, distance: 63.2
click at [334, 415] on ul "Your team needs to simulate technical steps or complex choices Learners should …" at bounding box center [464, 417] width 427 height 29
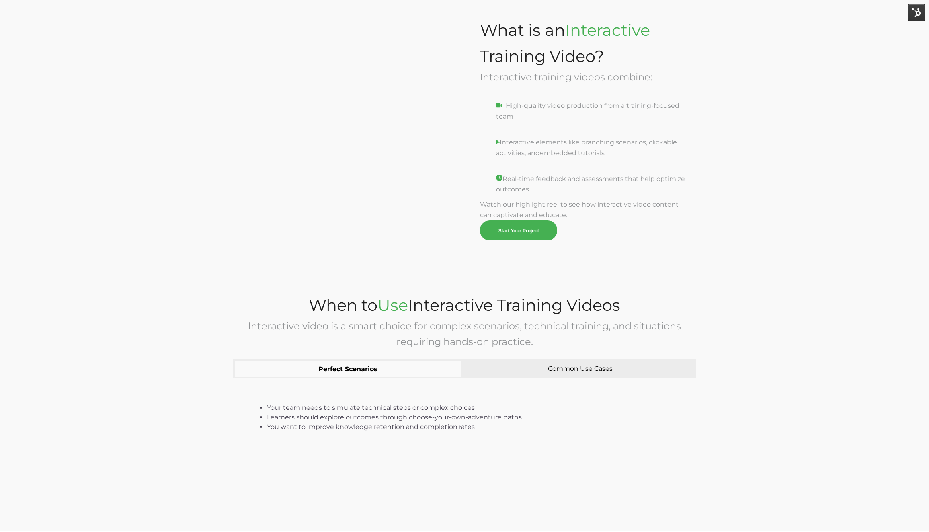
drag, startPoint x: 280, startPoint y: 397, endPoint x: 270, endPoint y: 397, distance: 10.0
click at [280, 397] on div "Your team needs to simulate technical steps or complex choices Learners should …" at bounding box center [464, 427] width 463 height 98
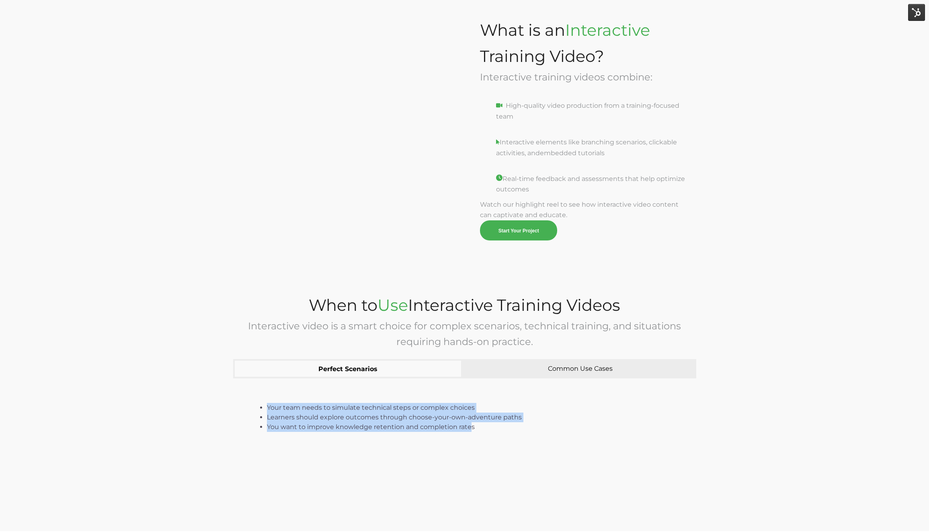
drag, startPoint x: 469, startPoint y: 426, endPoint x: 108, endPoint y: 392, distance: 362.5
click at [108, 392] on div "When to Use Interactive Training Videos Interactive video is a smart choice for…" at bounding box center [464, 401] width 929 height 258
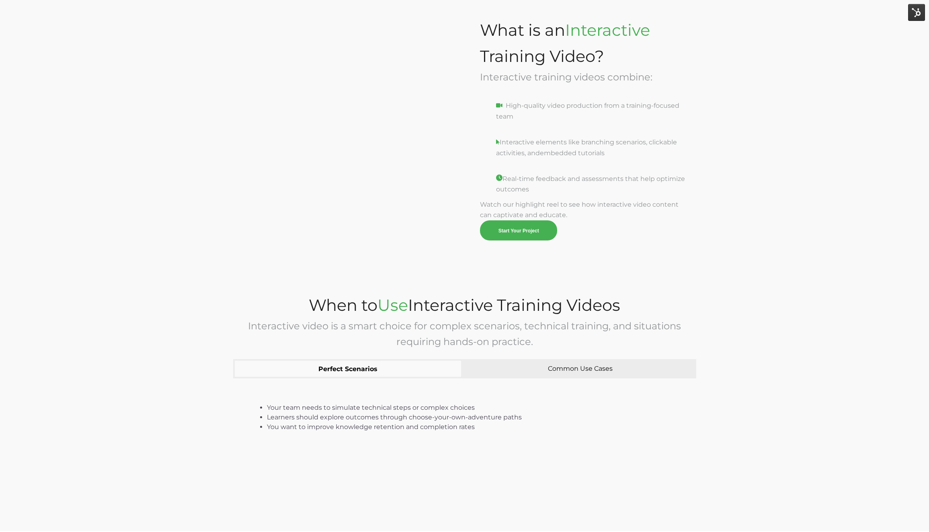
click at [482, 425] on li "You want to improve knowledge retention and completion rates" at bounding box center [472, 427] width 411 height 10
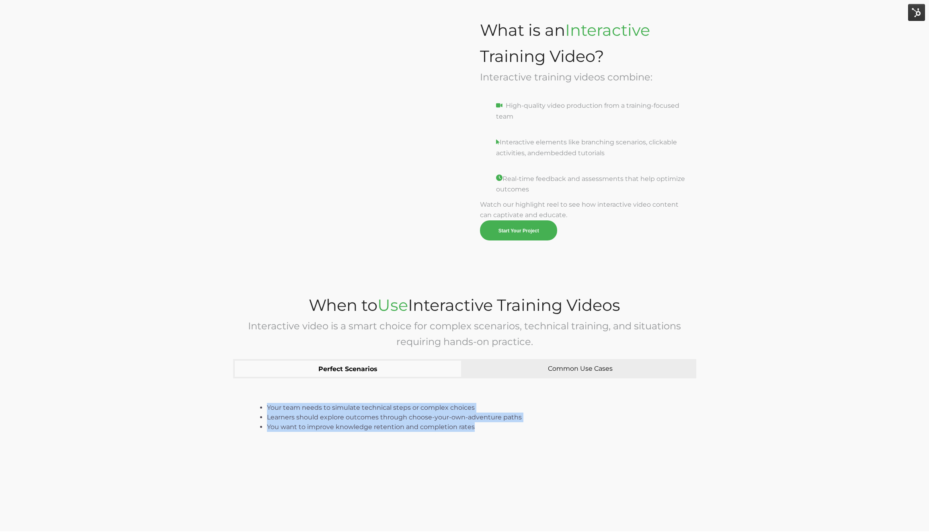
drag, startPoint x: 487, startPoint y: 424, endPoint x: 238, endPoint y: 397, distance: 250.6
click at [238, 397] on div "Your team needs to simulate technical steps or complex choices Learners should …" at bounding box center [464, 427] width 463 height 98
click at [552, 375] on button "Common Use Cases" at bounding box center [580, 368] width 232 height 19
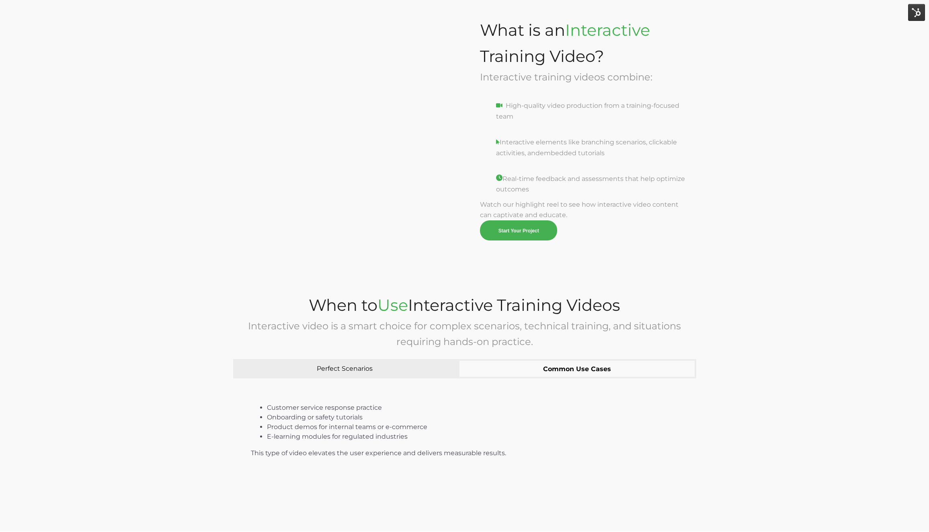
drag, startPoint x: 254, startPoint y: 400, endPoint x: 408, endPoint y: 396, distance: 154.0
click at [408, 396] on div "Customer service response practice Onboarding or safety tutorials Product demos…" at bounding box center [464, 427] width 463 height 98
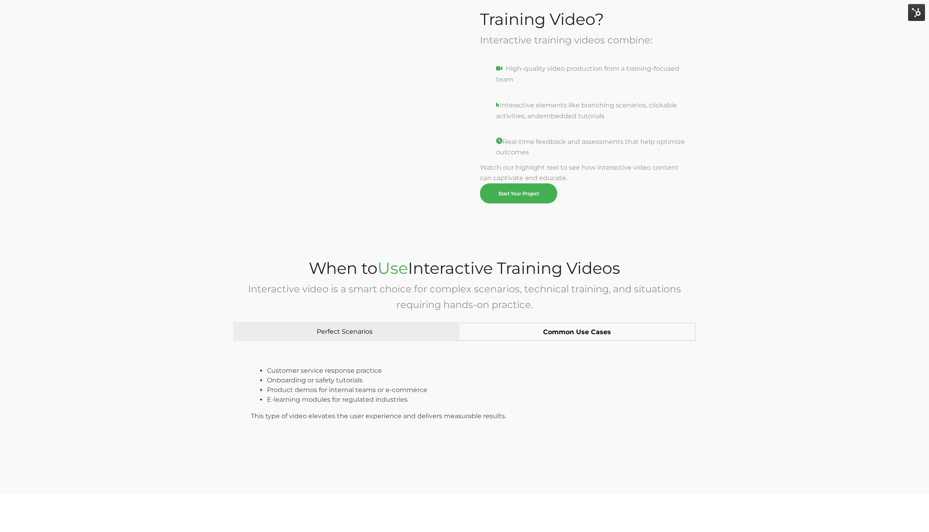
scroll to position [986, 0]
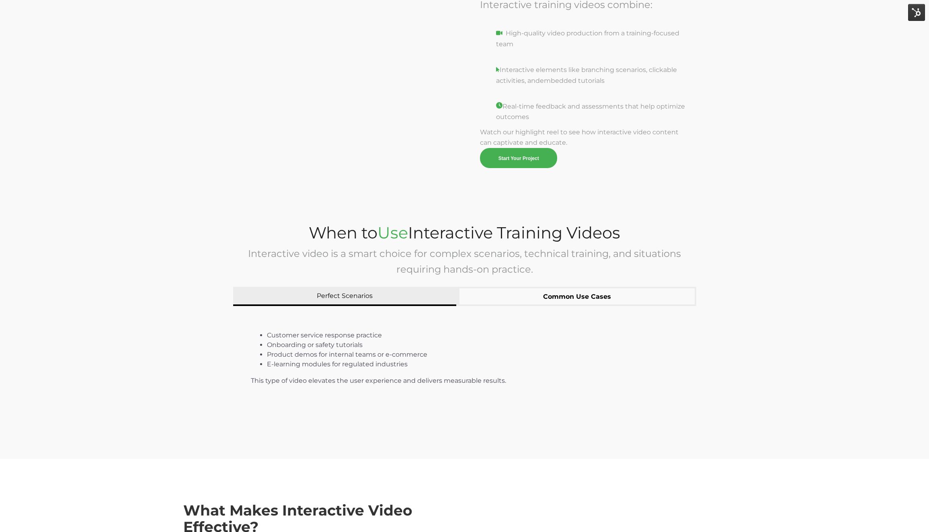
click at [373, 293] on button "Perfect Scenarios" at bounding box center [344, 296] width 223 height 19
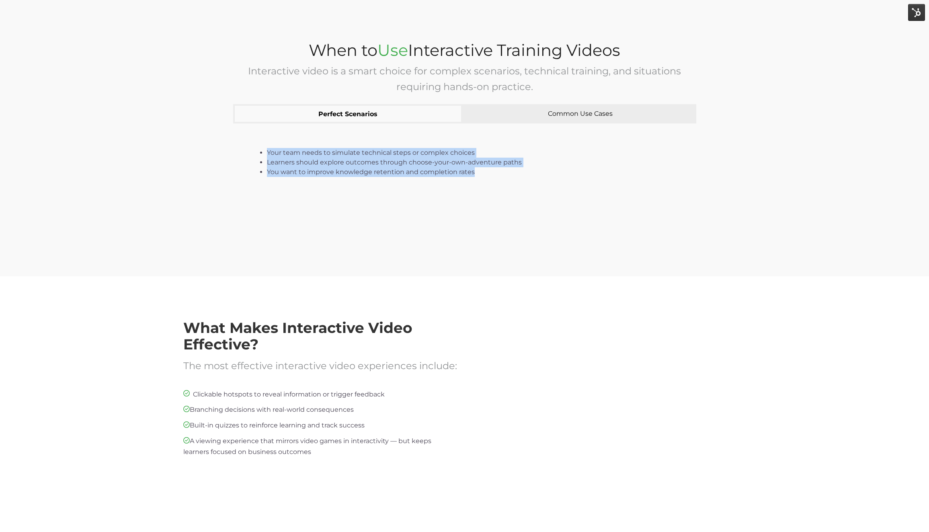
scroll to position [1170, 0]
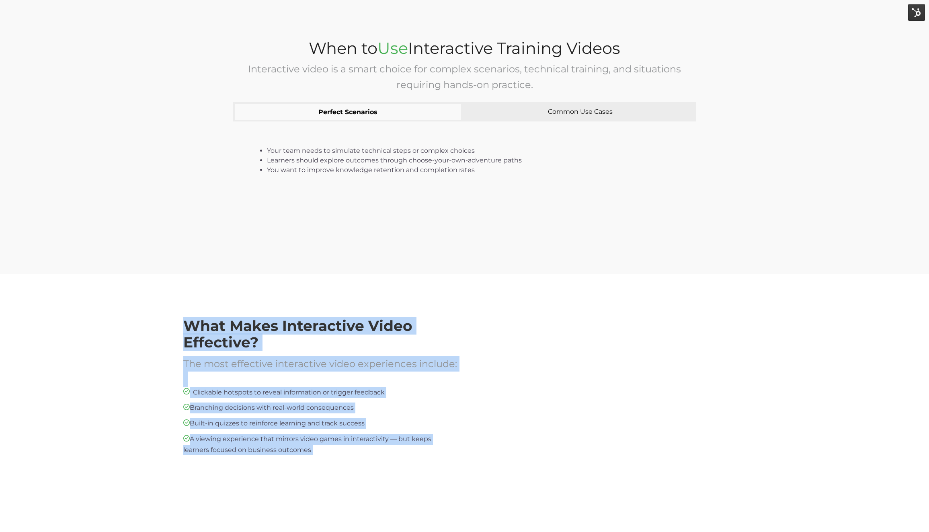
drag, startPoint x: 351, startPoint y: 458, endPoint x: 190, endPoint y: 324, distance: 209.7
click at [190, 324] on span "What Makes Interactive Video Effective? The most effective interactive video ex…" at bounding box center [320, 393] width 274 height 153
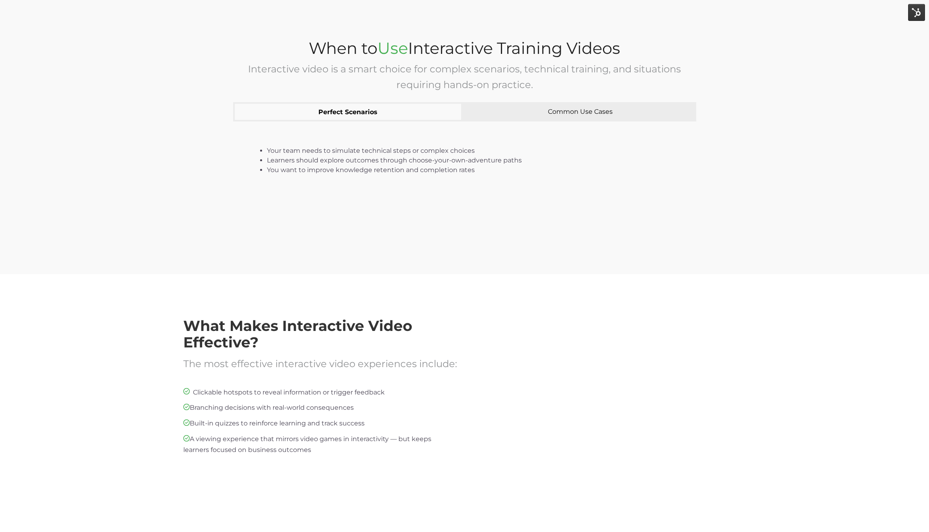
click at [426, 463] on p at bounding box center [320, 465] width 274 height 10
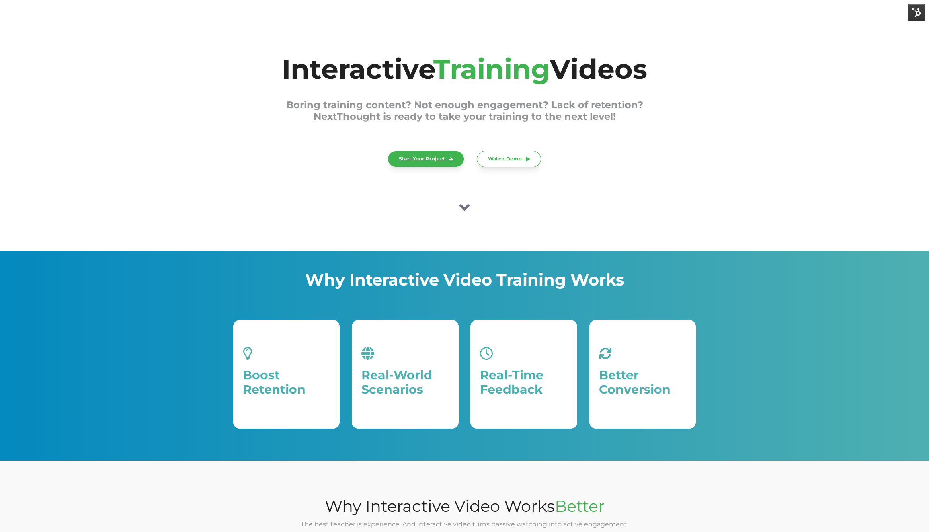
scroll to position [5, 0]
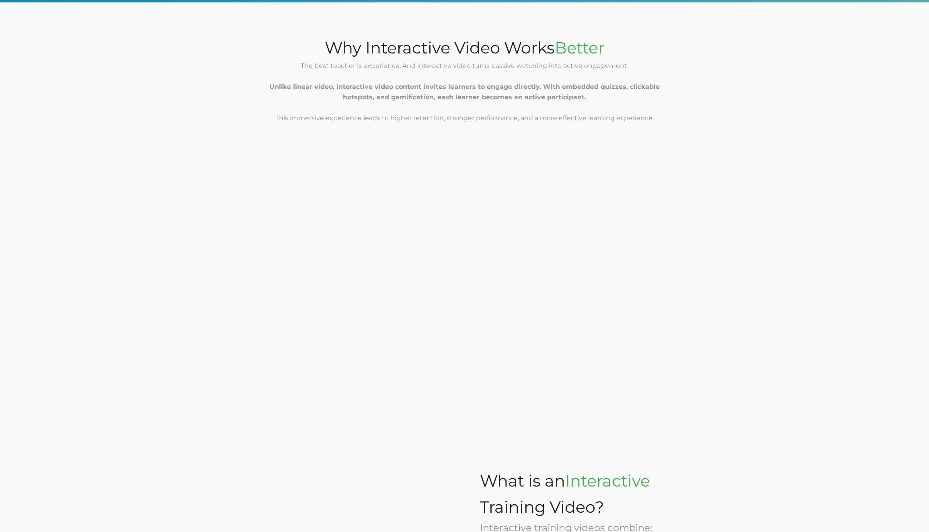
scroll to position [381, 0]
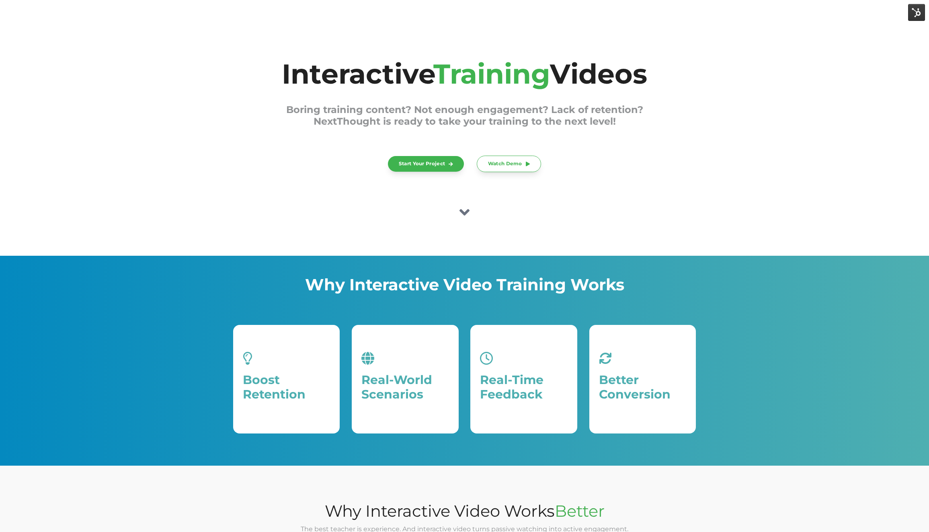
click at [547, 264] on div "Why Interactive Video Training Works Boost Retention Boosts retention and engag…" at bounding box center [464, 361] width 929 height 210
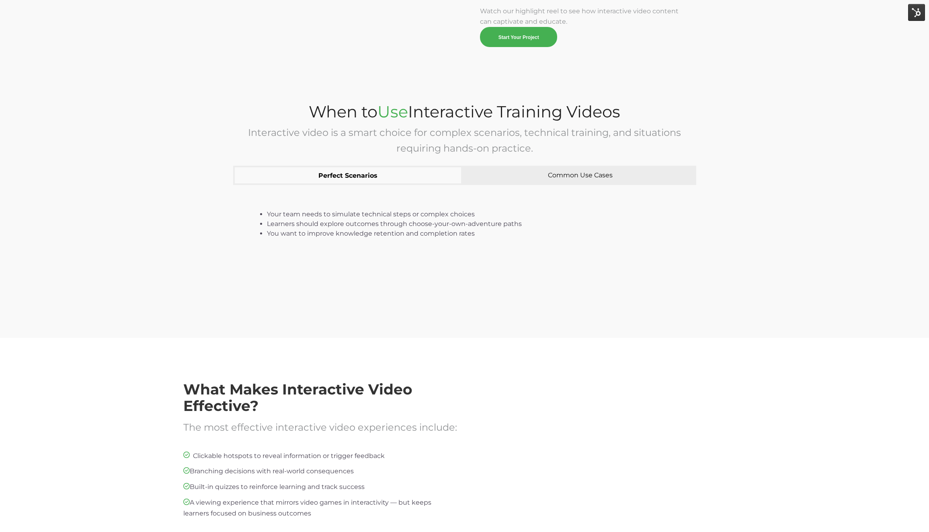
scroll to position [1108, 0]
click at [543, 186] on div "Your team needs to simulate technical steps or complex choices Learners should …" at bounding box center [464, 232] width 463 height 98
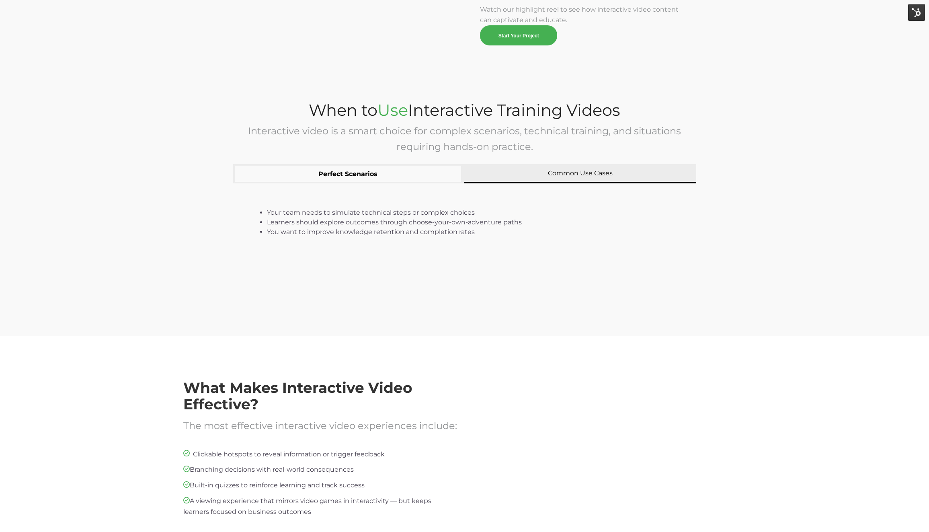
drag, startPoint x: 544, startPoint y: 176, endPoint x: 492, endPoint y: 171, distance: 52.5
click at [544, 176] on button "Common Use Cases" at bounding box center [580, 173] width 232 height 19
click at [387, 170] on button "Perfect Scenarios" at bounding box center [347, 173] width 229 height 19
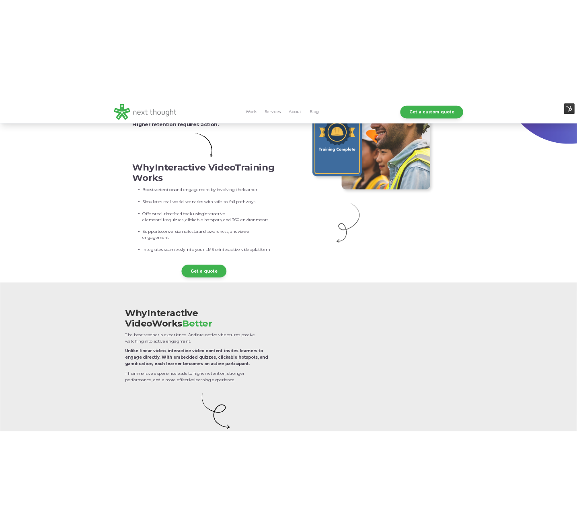
scroll to position [32, 0]
